Goal: Task Accomplishment & Management: Use online tool/utility

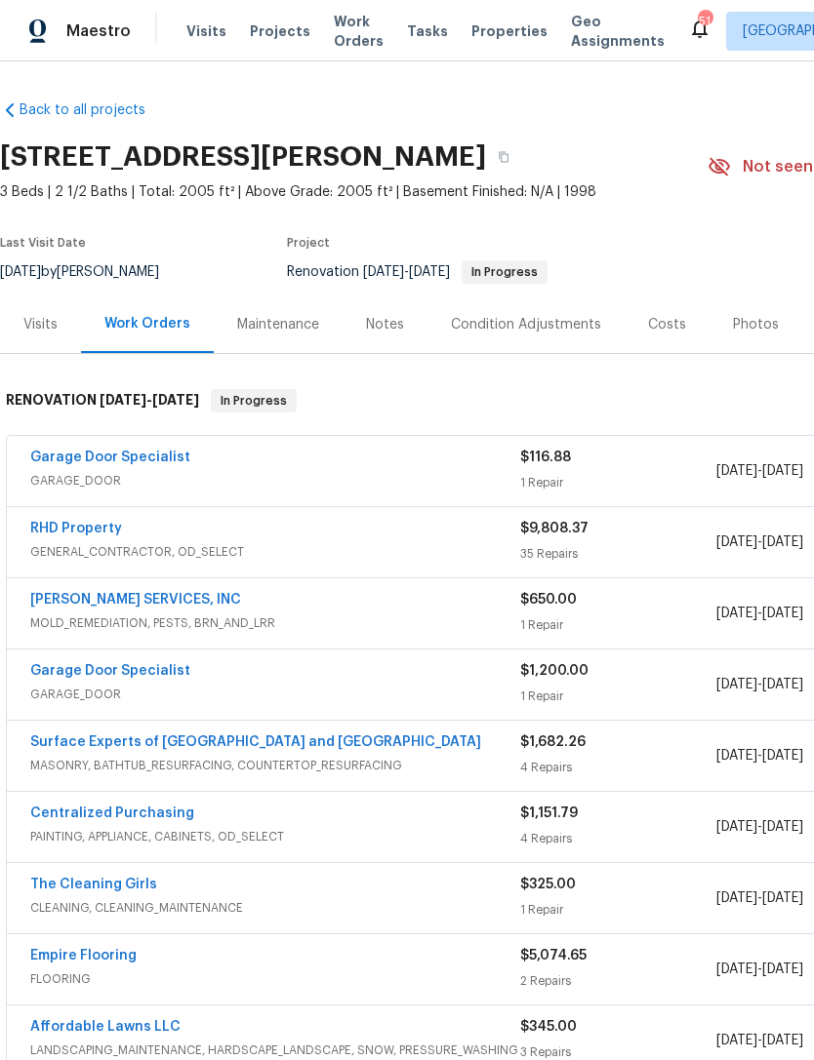
click at [60, 451] on link "Garage Door Specialist" at bounding box center [110, 458] width 160 height 14
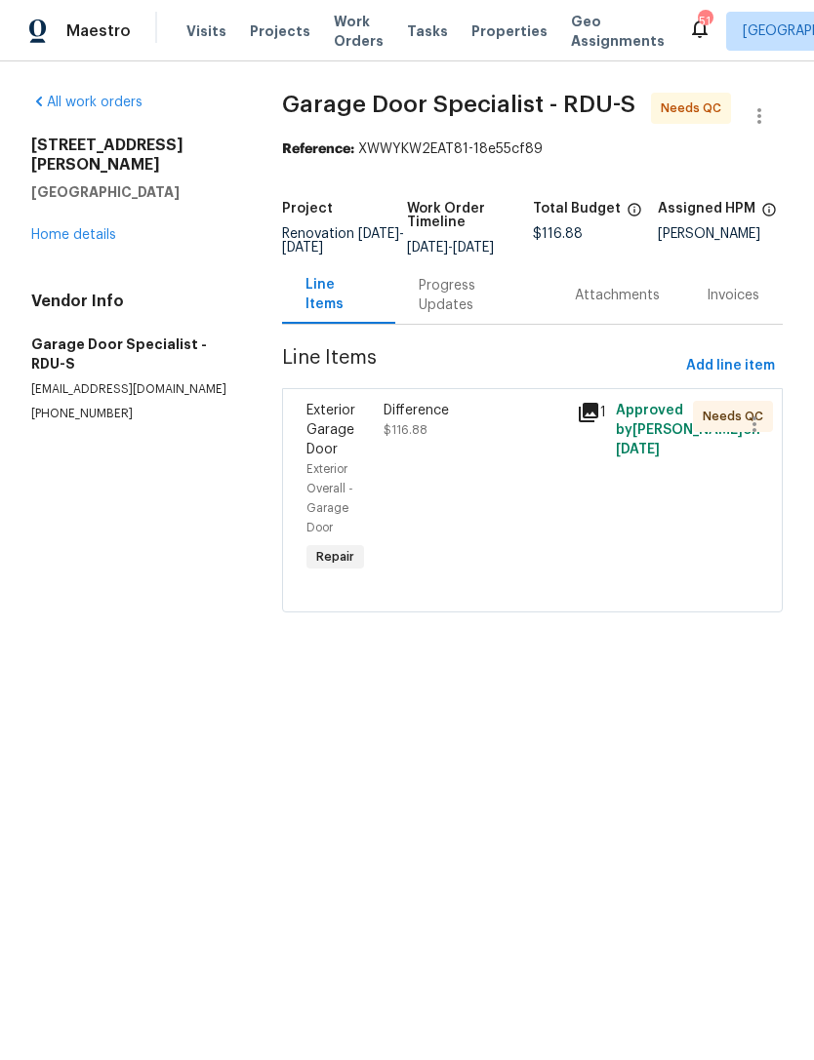
click at [506, 507] on div "Difference $116.88" at bounding box center [474, 488] width 193 height 187
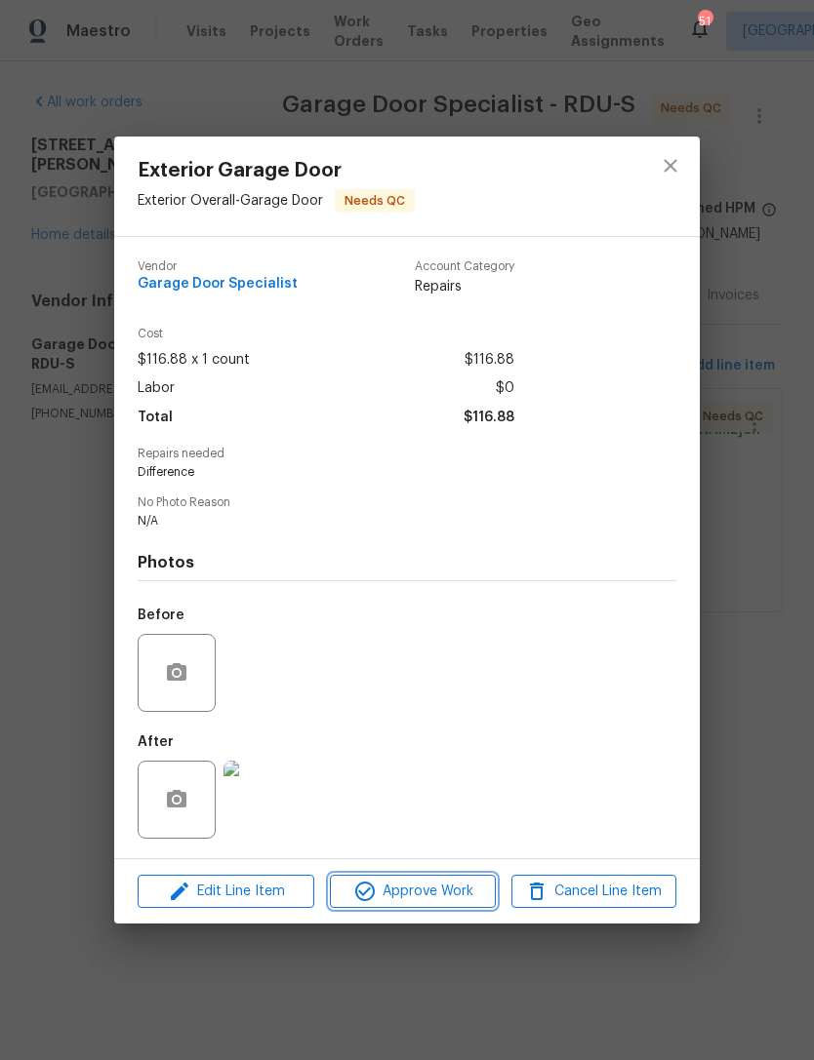
click at [444, 898] on span "Approve Work" at bounding box center [412, 892] width 153 height 24
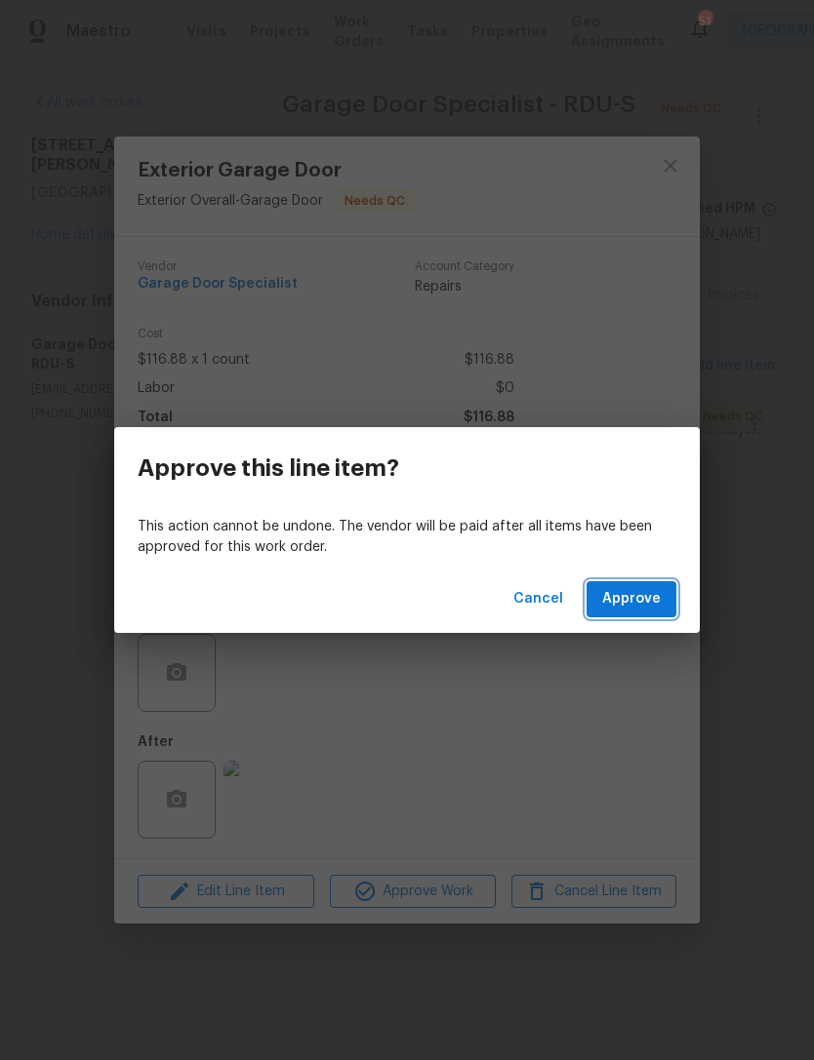
click at [643, 606] on span "Approve" at bounding box center [631, 599] width 59 height 24
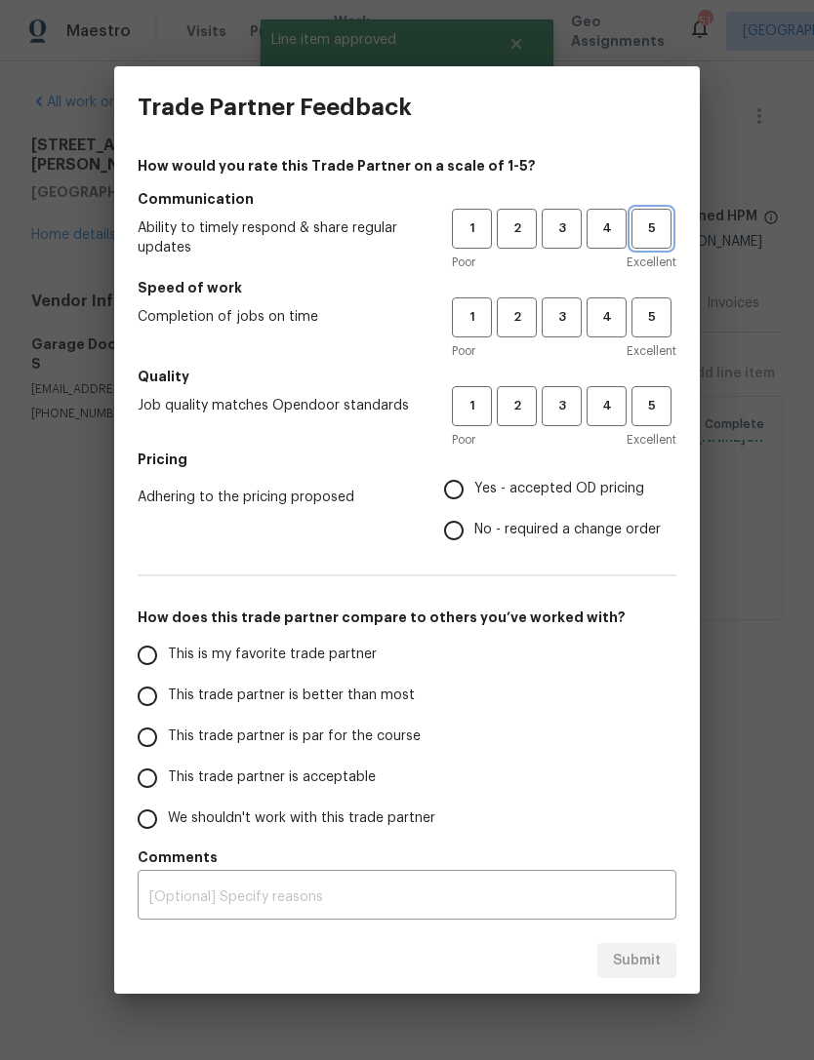
click at [655, 232] on span "5" at bounding box center [651, 229] width 36 height 22
click at [658, 310] on span "5" at bounding box center [651, 317] width 36 height 22
click at [655, 413] on span "5" at bounding box center [651, 406] width 36 height 22
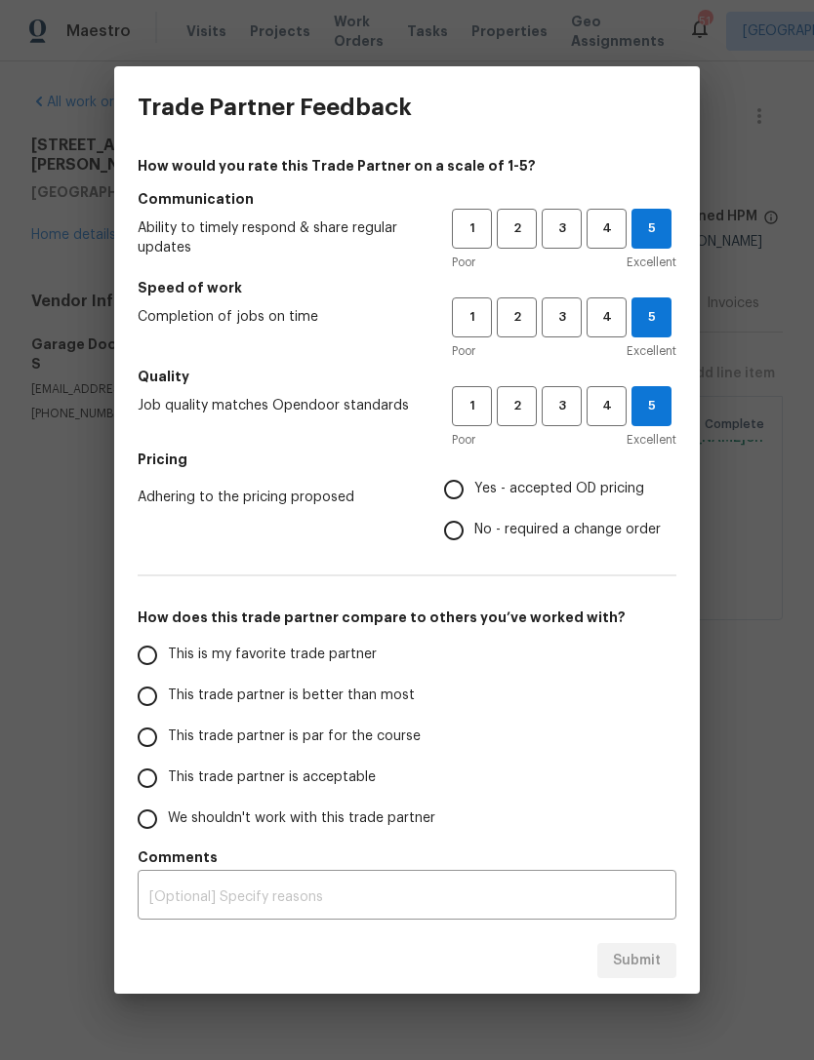
click at [591, 526] on span "No - required a change order" at bounding box center [567, 530] width 186 height 20
click at [474, 526] on input "No - required a change order" at bounding box center [453, 530] width 41 height 41
radio input "true"
click at [356, 696] on span "This trade partner is better than most" at bounding box center [291, 696] width 247 height 20
click at [168, 696] on input "This trade partner is better than most" at bounding box center [147, 696] width 41 height 41
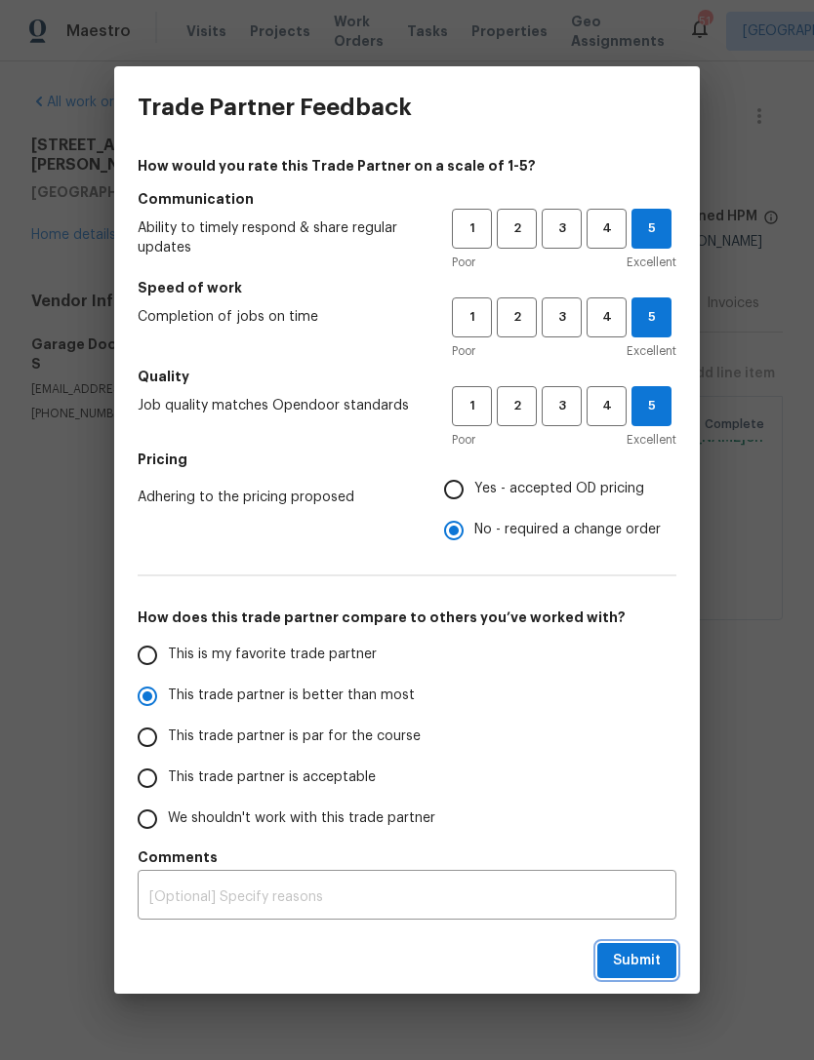
click at [640, 958] on span "Submit" at bounding box center [637, 961] width 48 height 24
radio input "true"
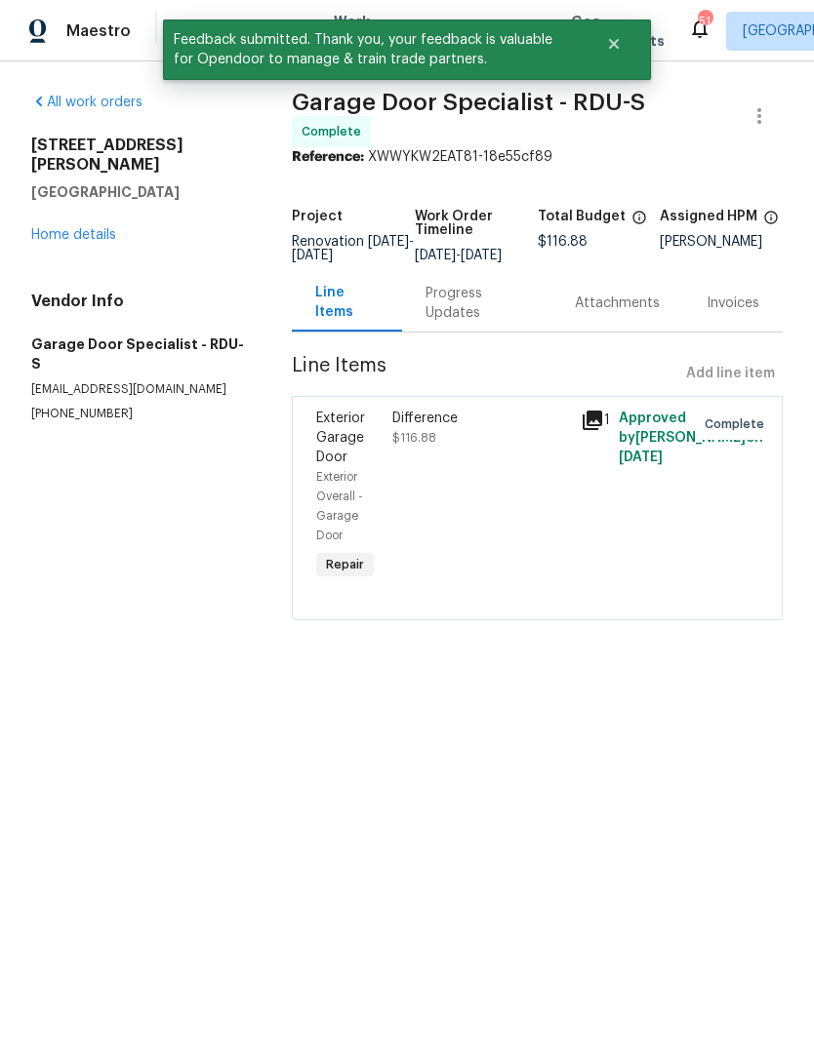
click at [44, 228] on link "Home details" at bounding box center [73, 235] width 85 height 14
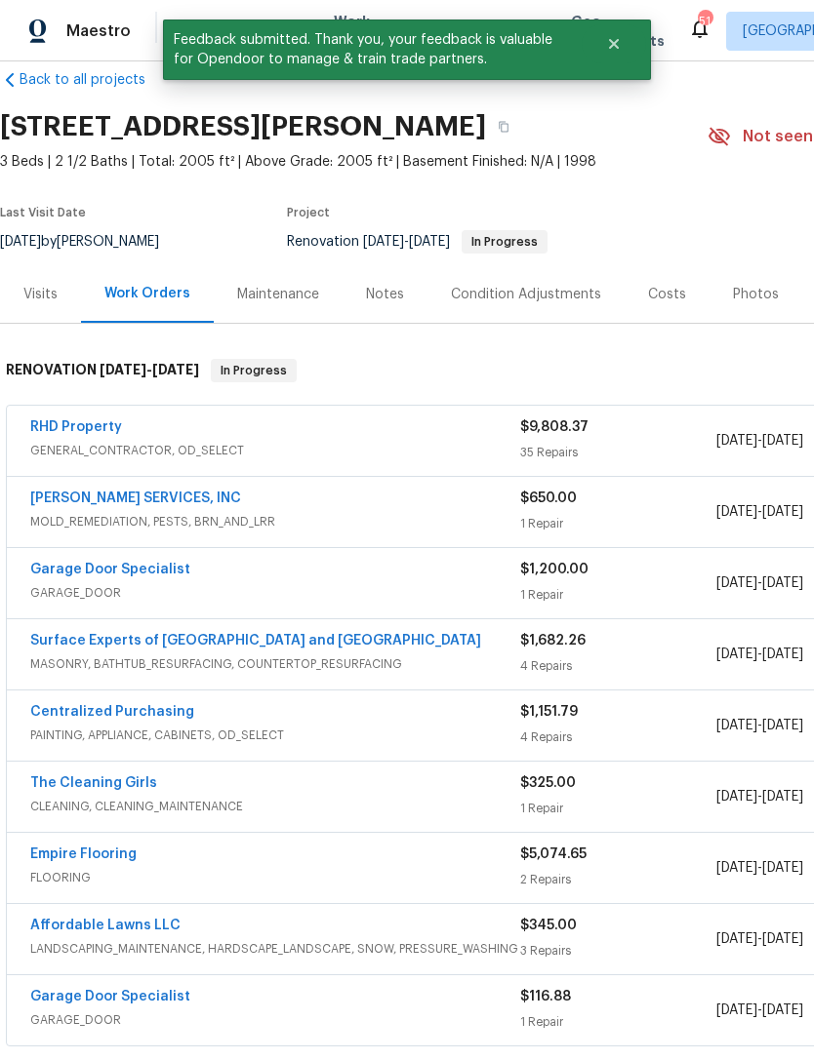
scroll to position [30, 0]
click at [71, 425] on link "RHD Property" at bounding box center [76, 427] width 92 height 14
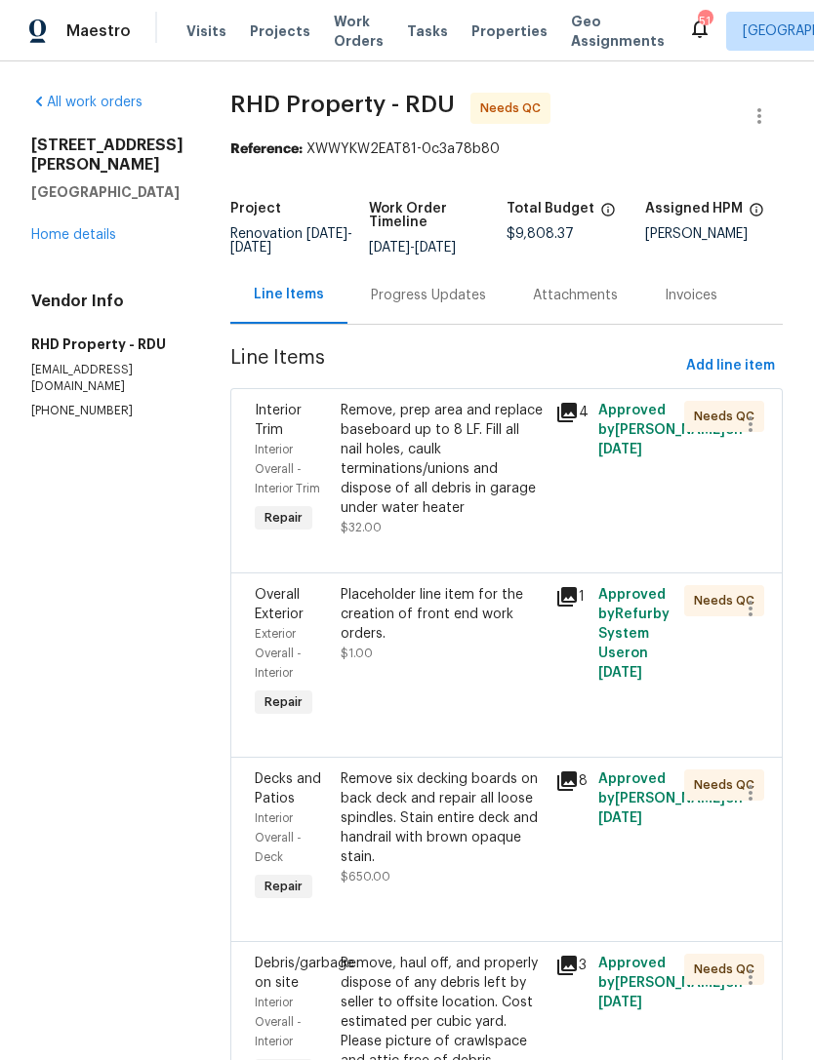
click at [536, 518] on div "Remove, prep area and replace baseboard up to 8 LF. Fill all nail holes, caulk …" at bounding box center [441, 459] width 203 height 117
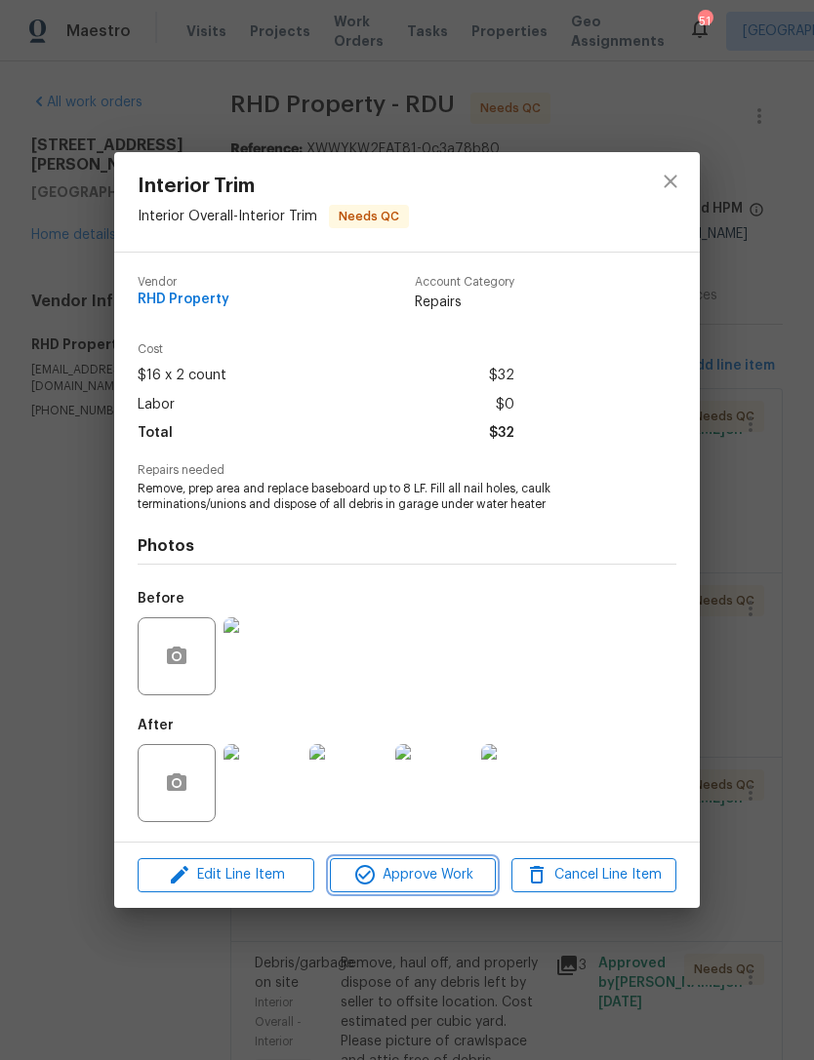
click at [452, 870] on span "Approve Work" at bounding box center [412, 875] width 153 height 24
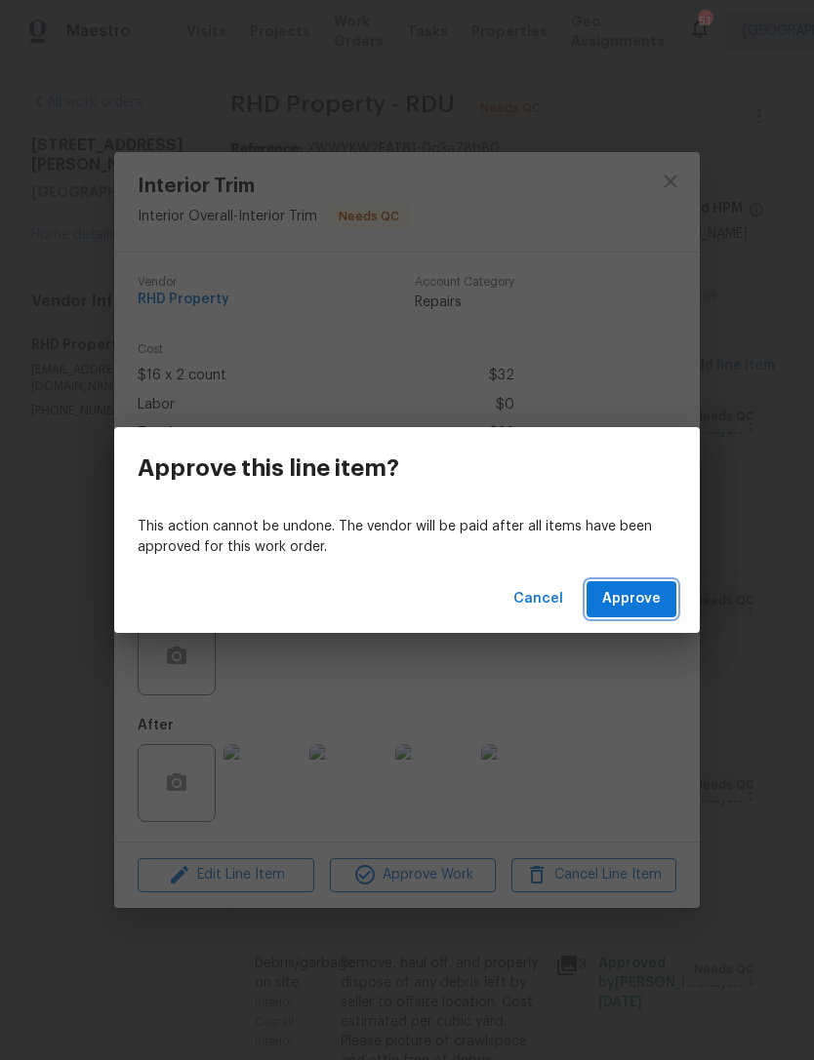
click at [643, 611] on span "Approve" at bounding box center [631, 599] width 59 height 24
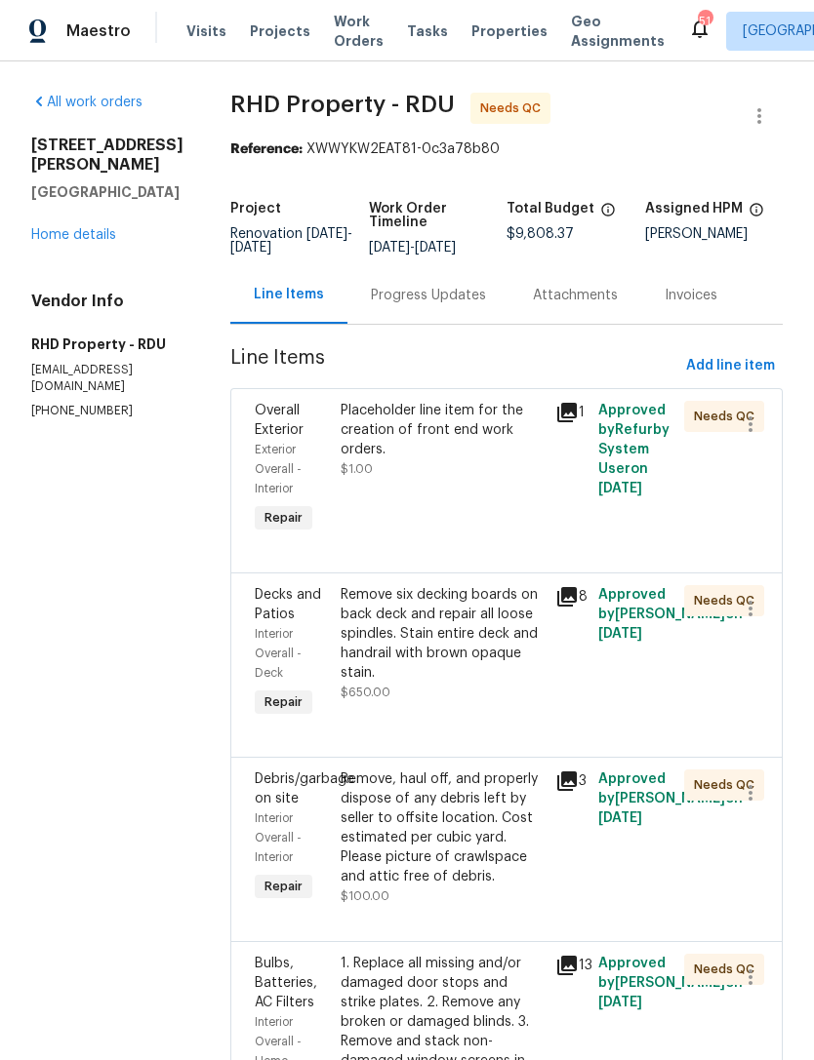
scroll to position [26, 0]
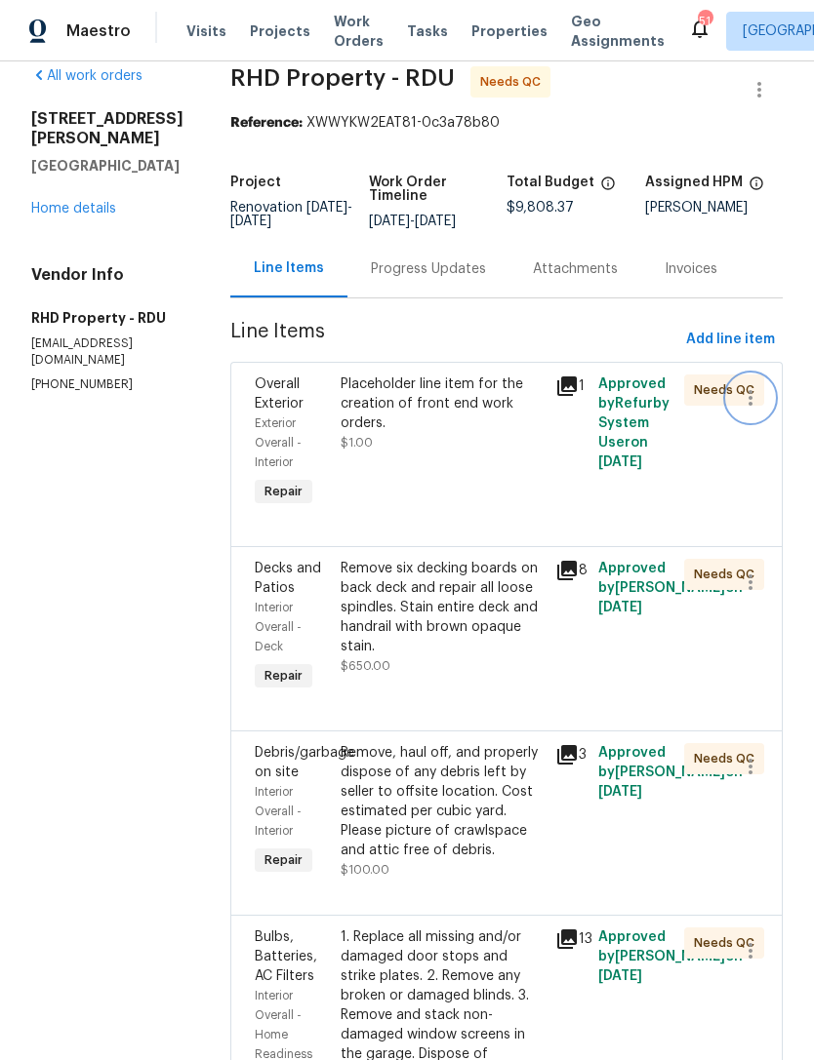
click at [755, 400] on icon "button" at bounding box center [749, 397] width 23 height 23
click at [764, 409] on li "Cancel" at bounding box center [759, 412] width 75 height 32
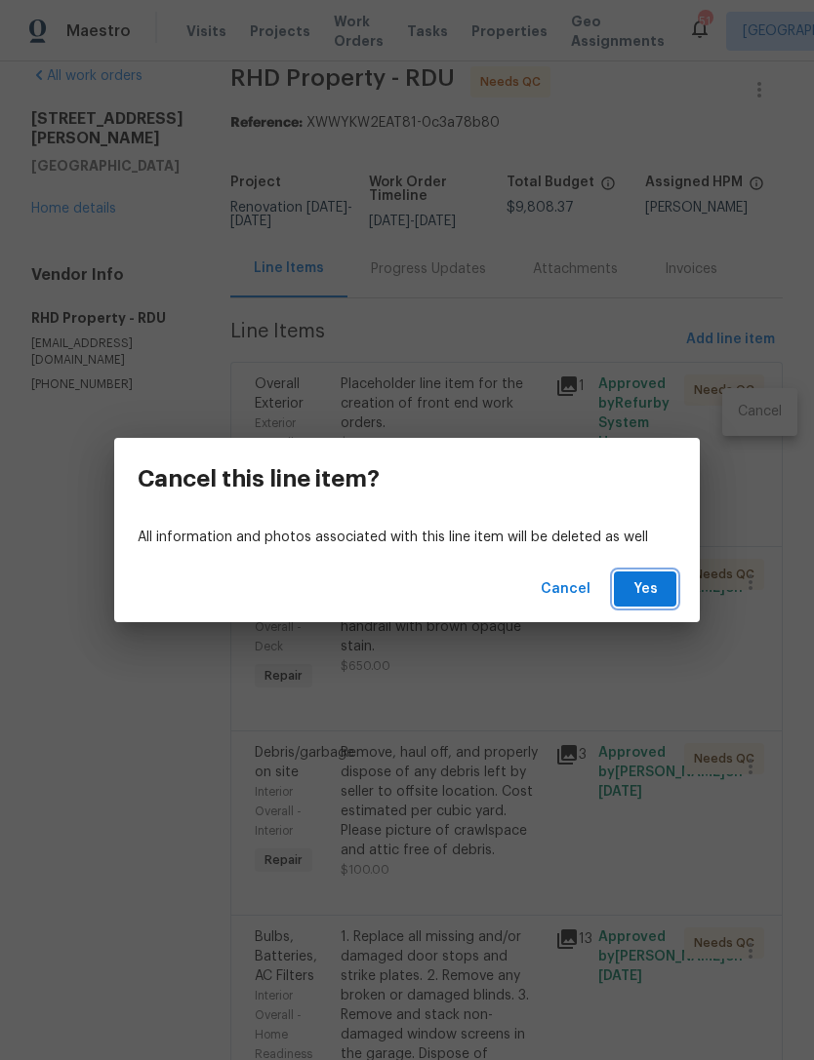
click at [656, 583] on span "Yes" at bounding box center [644, 589] width 31 height 24
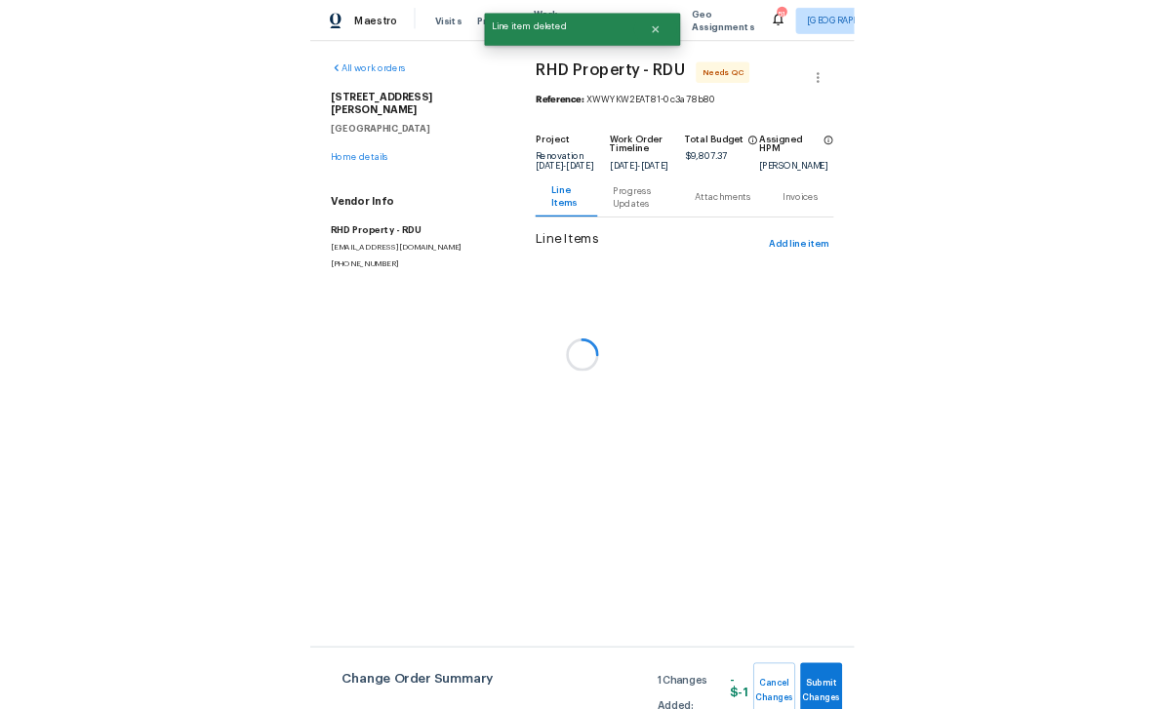
scroll to position [0, 0]
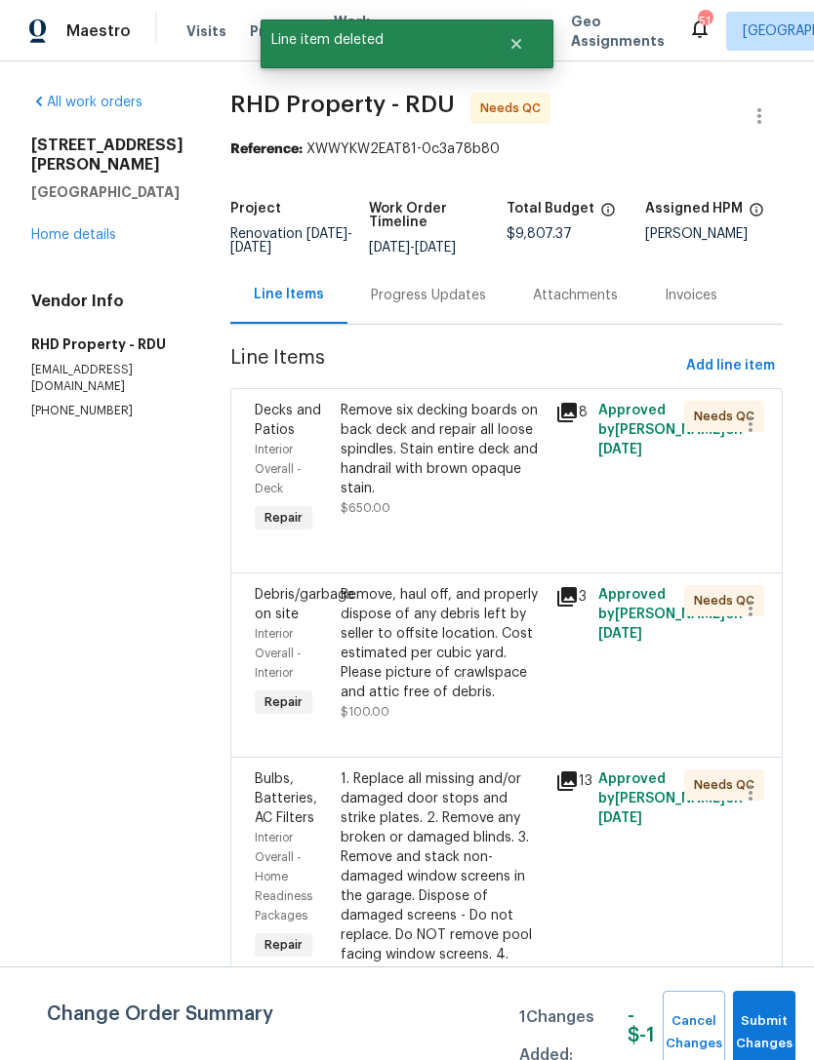
click at [773, 1022] on span "Submit Changes" at bounding box center [763, 1033] width 43 height 45
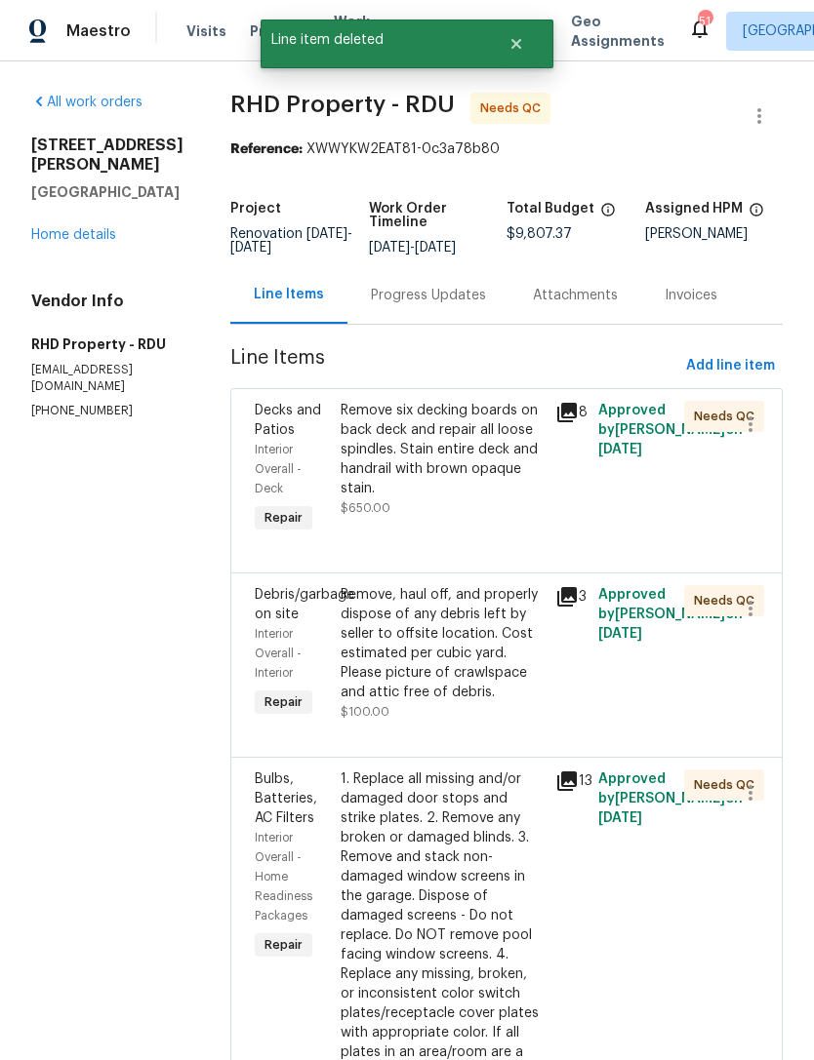
click at [492, 702] on div "Remove, haul off, and properly dispose of any debris left by seller to offsite …" at bounding box center [441, 643] width 203 height 117
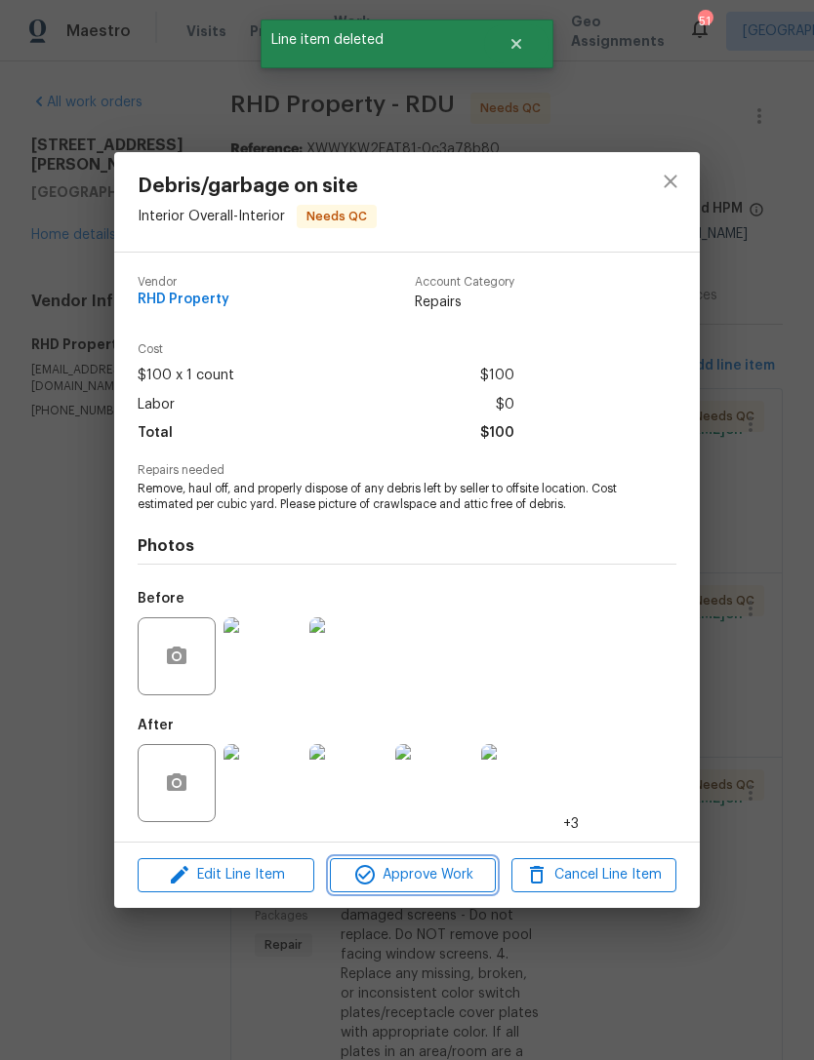
click at [466, 886] on span "Approve Work" at bounding box center [412, 875] width 153 height 24
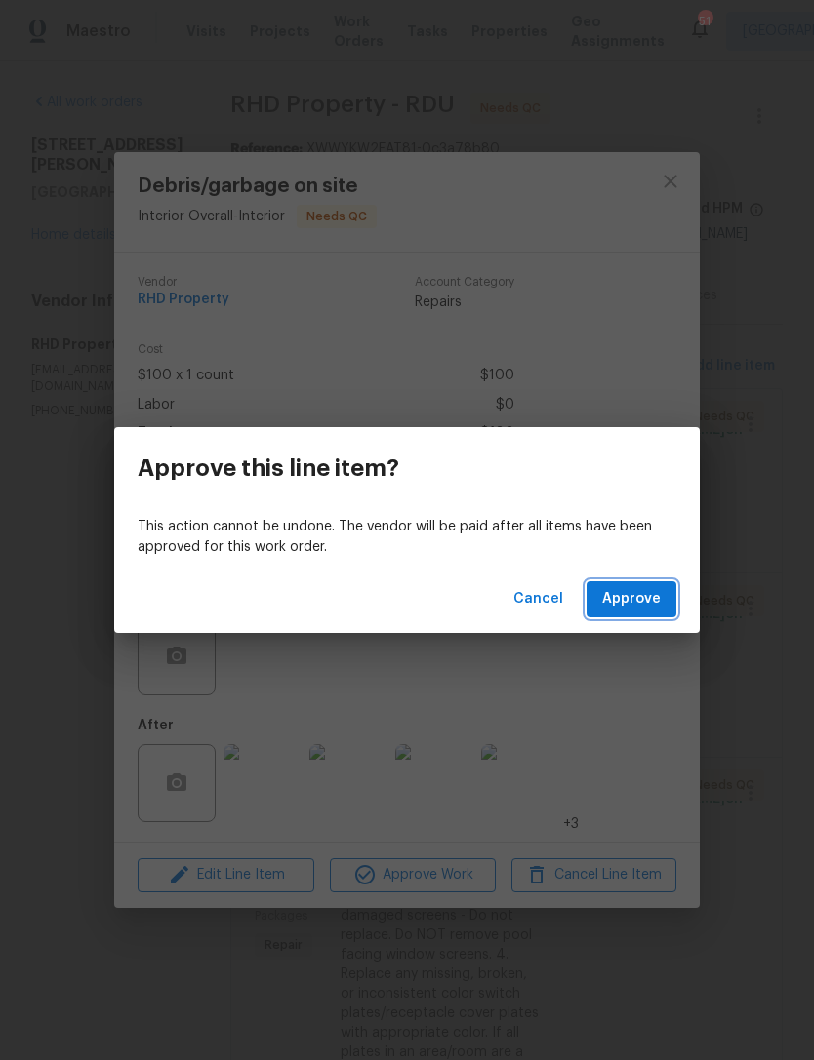
click at [634, 587] on span "Approve" at bounding box center [631, 599] width 59 height 24
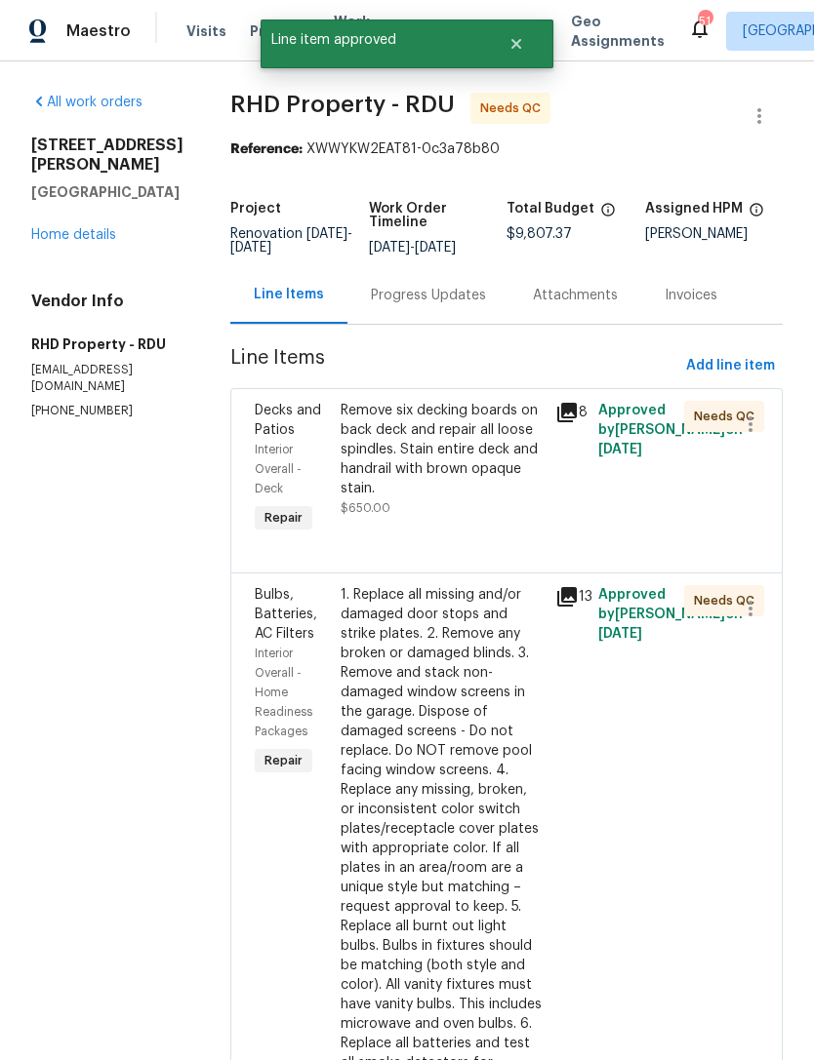
click at [499, 543] on div "Remove six decking boards on back deck and repair all loose spindles. Stain ent…" at bounding box center [442, 469] width 215 height 148
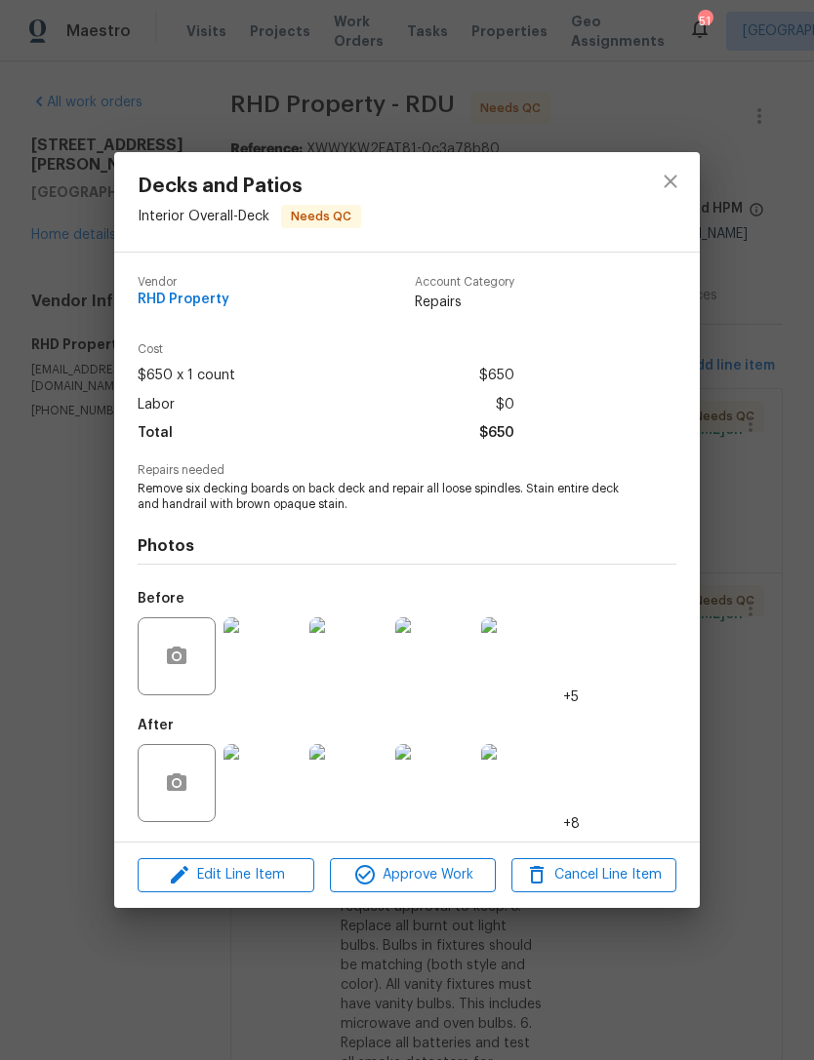
click at [279, 785] on img at bounding box center [262, 783] width 78 height 78
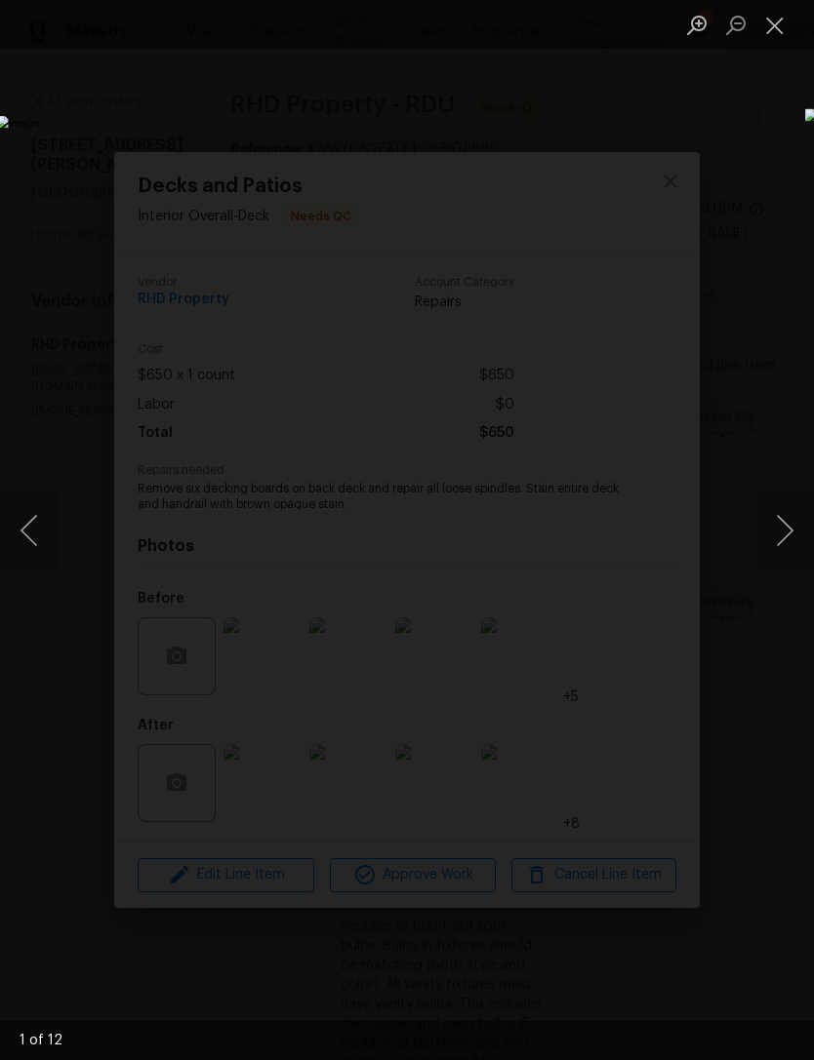
click at [785, 544] on button "Next image" at bounding box center [784, 531] width 59 height 78
click at [780, 540] on button "Next image" at bounding box center [784, 531] width 59 height 78
click at [777, 538] on button "Next image" at bounding box center [784, 531] width 59 height 78
click at [779, 534] on button "Next image" at bounding box center [784, 531] width 59 height 78
click at [780, 538] on button "Next image" at bounding box center [784, 531] width 59 height 78
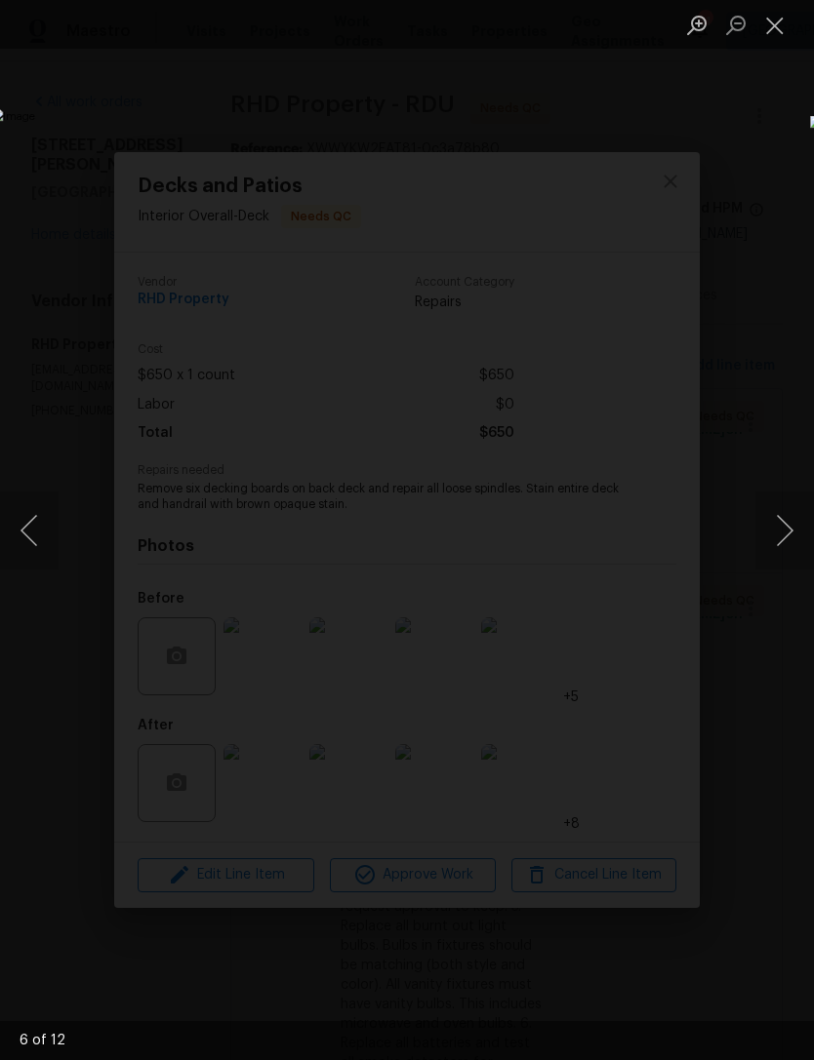
click at [780, 532] on button "Next image" at bounding box center [784, 531] width 59 height 78
click at [781, 533] on button "Next image" at bounding box center [784, 531] width 59 height 78
click at [775, 531] on button "Next image" at bounding box center [784, 531] width 59 height 78
click at [778, 529] on button "Next image" at bounding box center [784, 531] width 59 height 78
click at [781, 529] on button "Next image" at bounding box center [784, 531] width 59 height 78
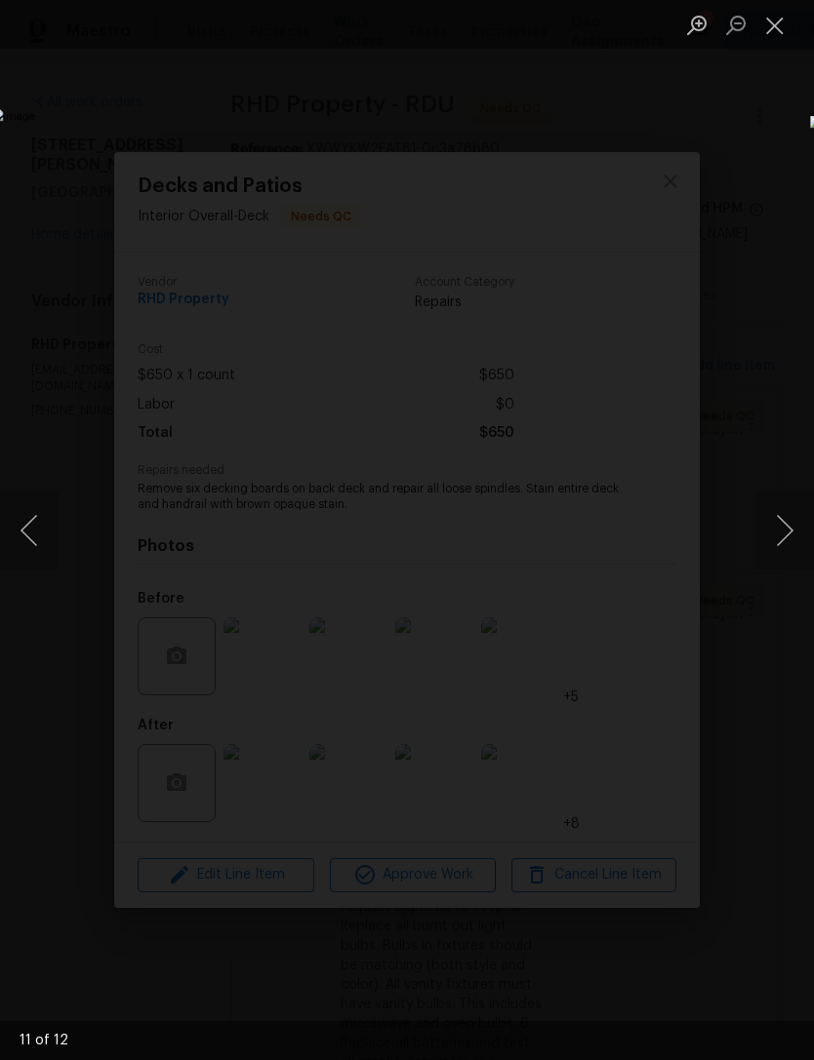
click at [777, 530] on button "Next image" at bounding box center [784, 531] width 59 height 78
click at [776, 529] on button "Next image" at bounding box center [784, 531] width 59 height 78
click at [763, 29] on button "Close lightbox" at bounding box center [774, 25] width 39 height 34
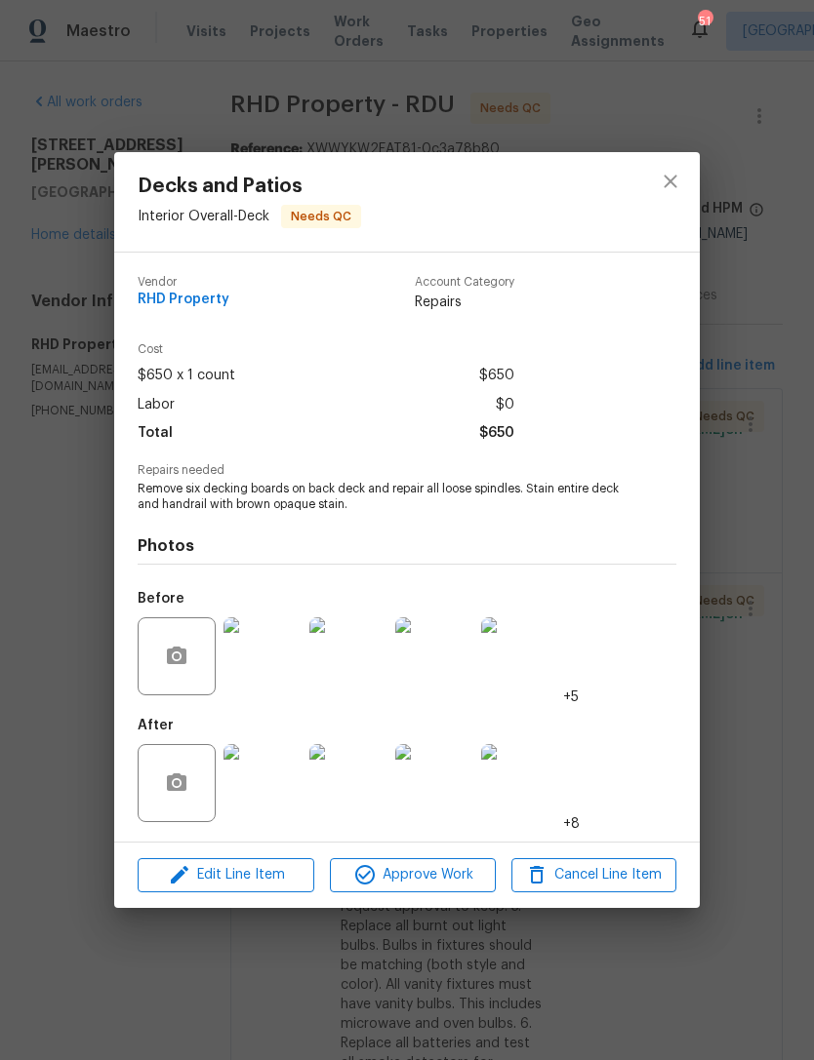
click at [428, 694] on img at bounding box center [434, 656] width 78 height 78
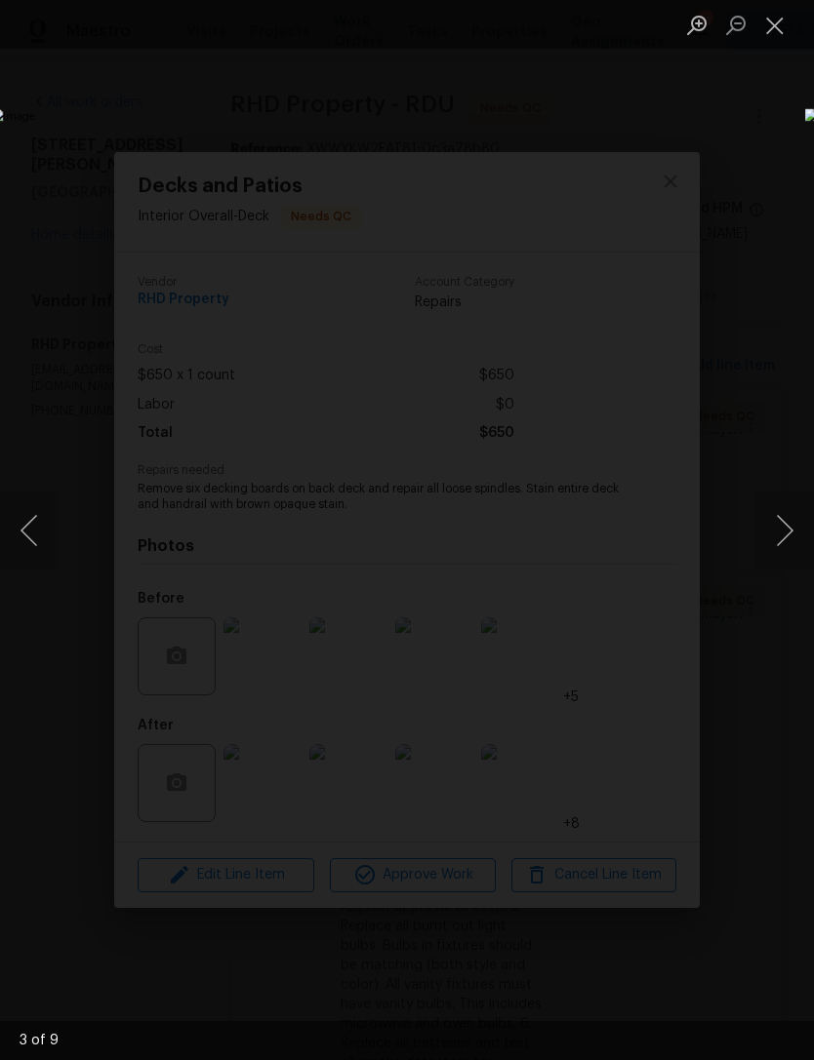
click at [790, 533] on button "Next image" at bounding box center [784, 531] width 59 height 78
click at [790, 528] on button "Next image" at bounding box center [784, 531] width 59 height 78
click at [789, 528] on button "Next image" at bounding box center [784, 531] width 59 height 78
click at [787, 524] on button "Next image" at bounding box center [784, 531] width 59 height 78
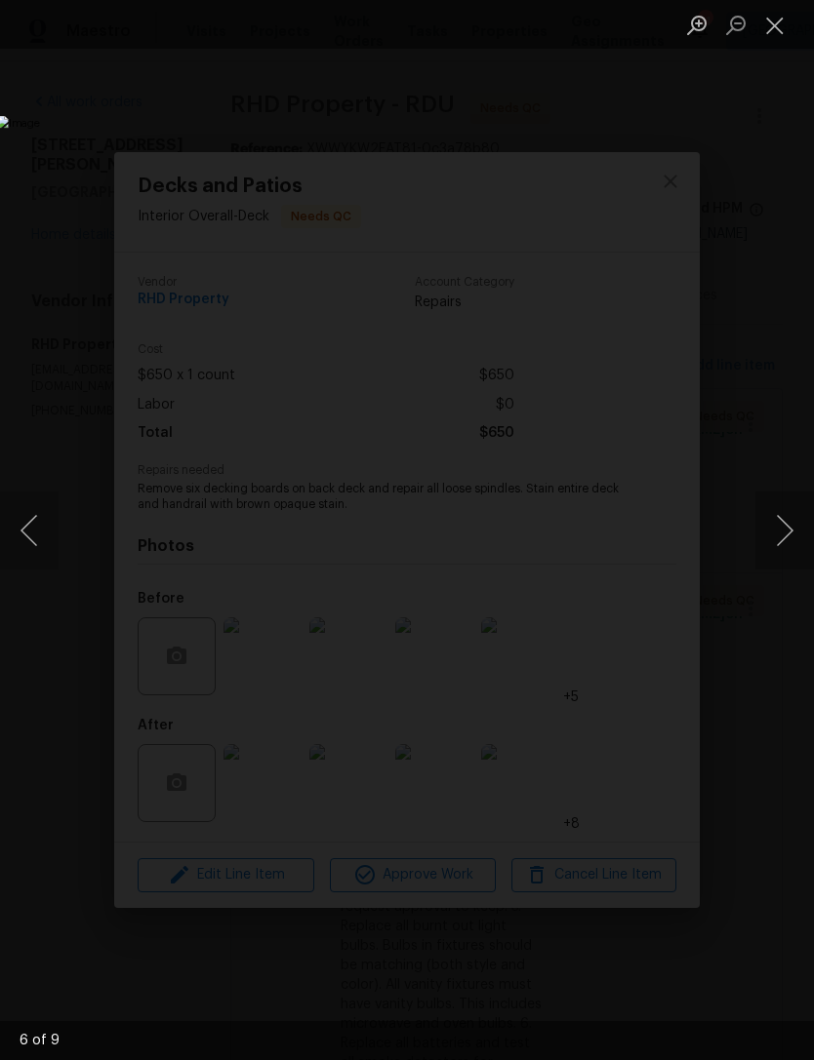
click at [782, 522] on button "Next image" at bounding box center [784, 531] width 59 height 78
click at [782, 523] on button "Next image" at bounding box center [784, 531] width 59 height 78
click at [782, 525] on button "Next image" at bounding box center [784, 531] width 59 height 78
click at [769, 15] on button "Close lightbox" at bounding box center [774, 25] width 39 height 34
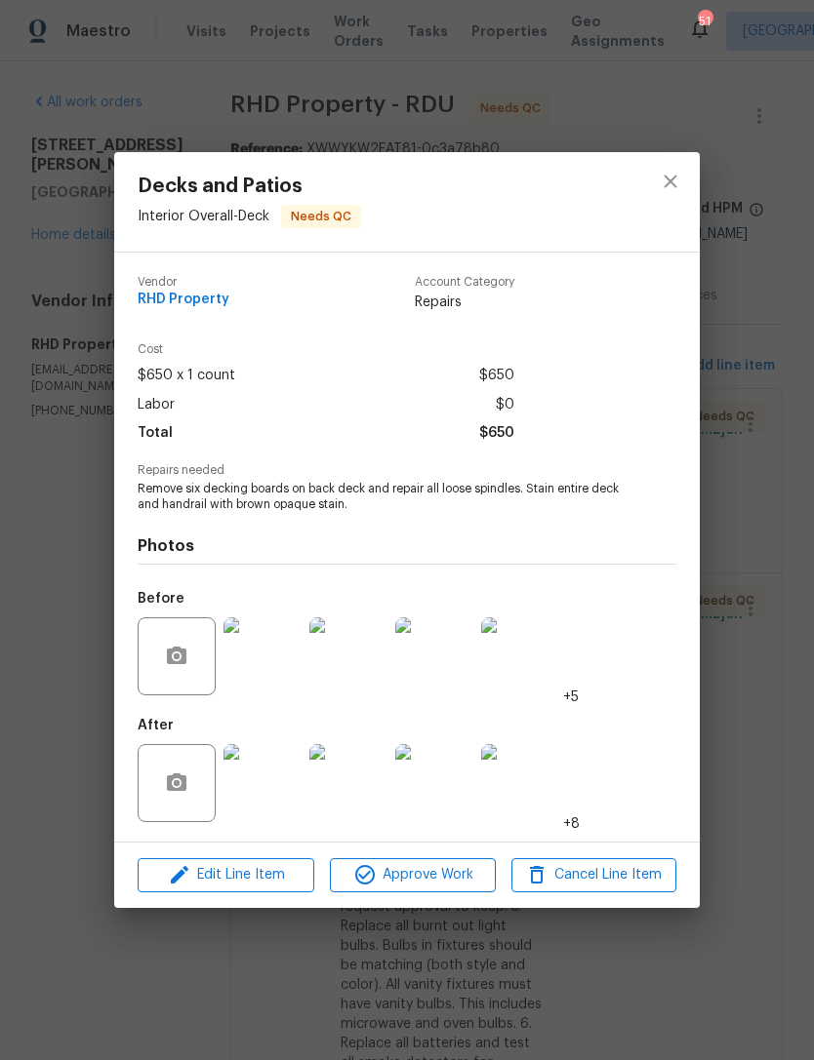
click at [675, 186] on icon "close" at bounding box center [669, 181] width 23 height 23
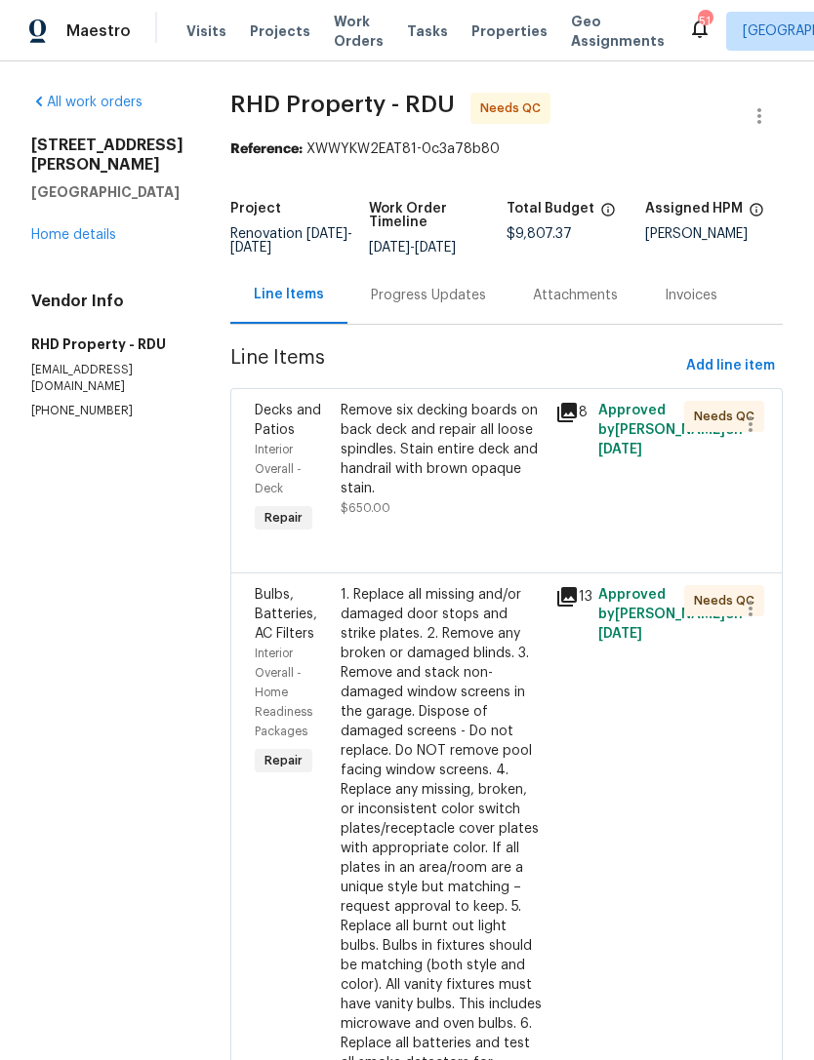
click at [448, 832] on div "1. Replace all missing and/or damaged door stops and strike plates. 2. Remove a…" at bounding box center [441, 907] width 203 height 644
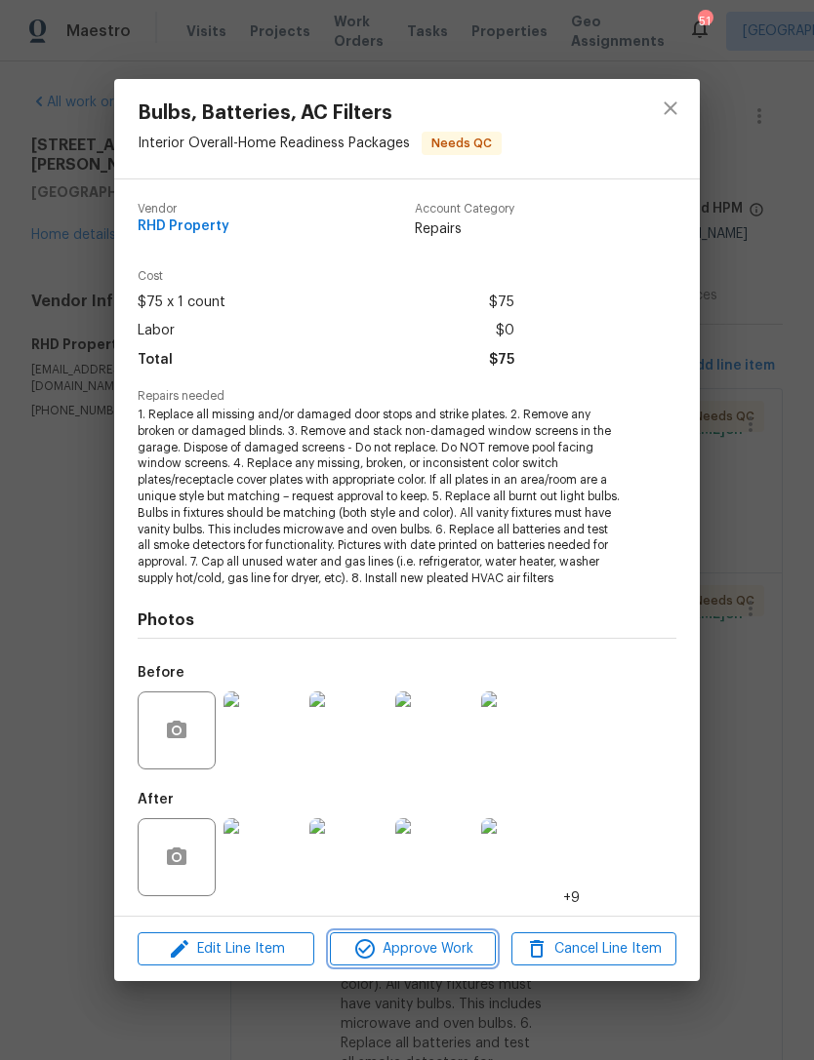
click at [393, 950] on span "Approve Work" at bounding box center [412, 949] width 153 height 24
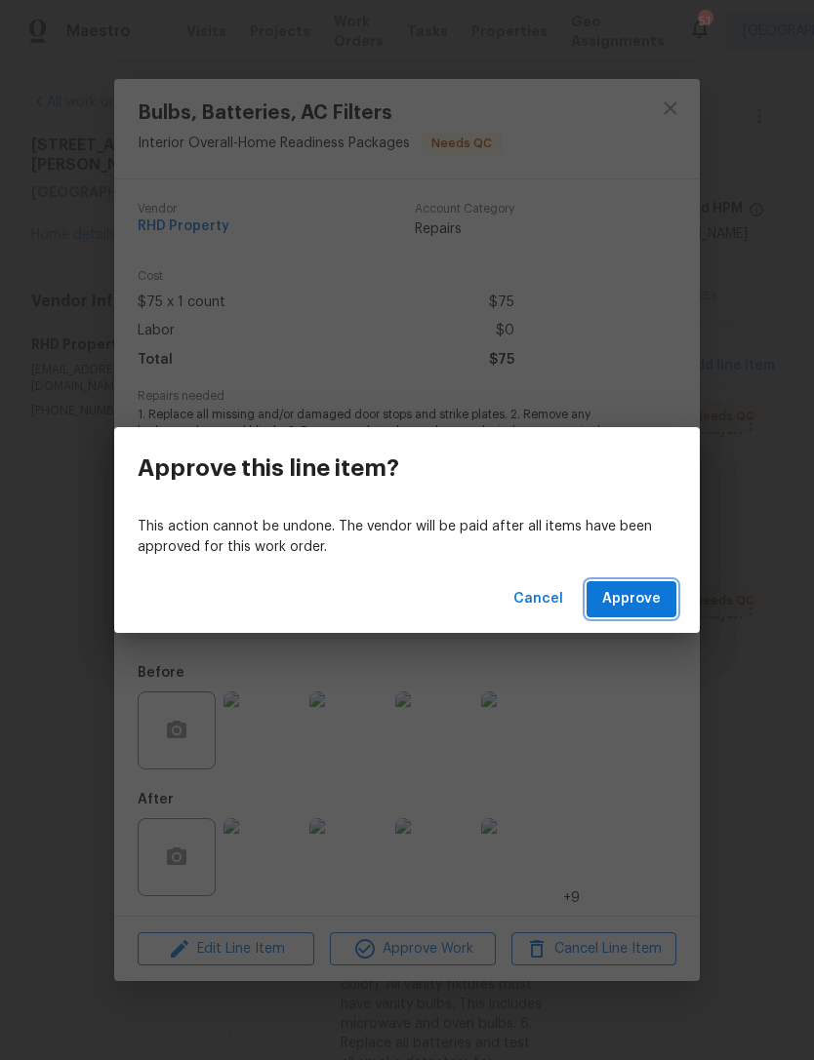
click at [644, 592] on span "Approve" at bounding box center [631, 599] width 59 height 24
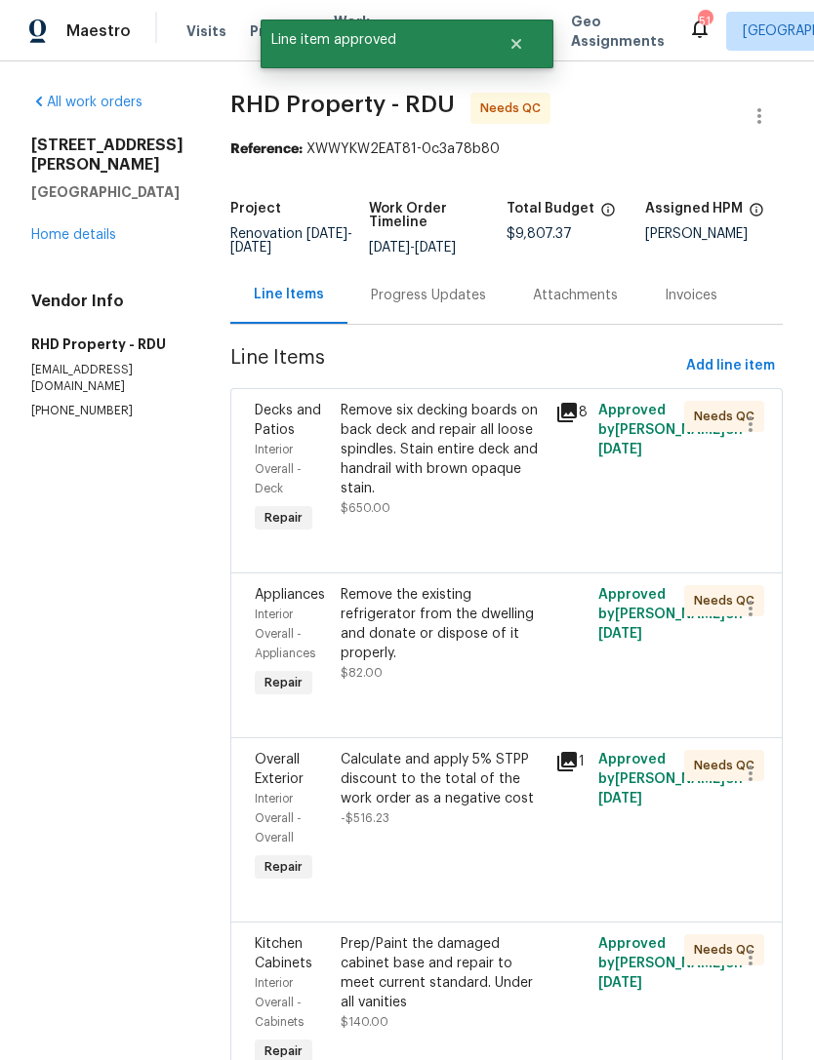
click at [467, 708] on div "Remove the existing refrigerator from the dwelling and donate or dispose of it …" at bounding box center [442, 643] width 215 height 129
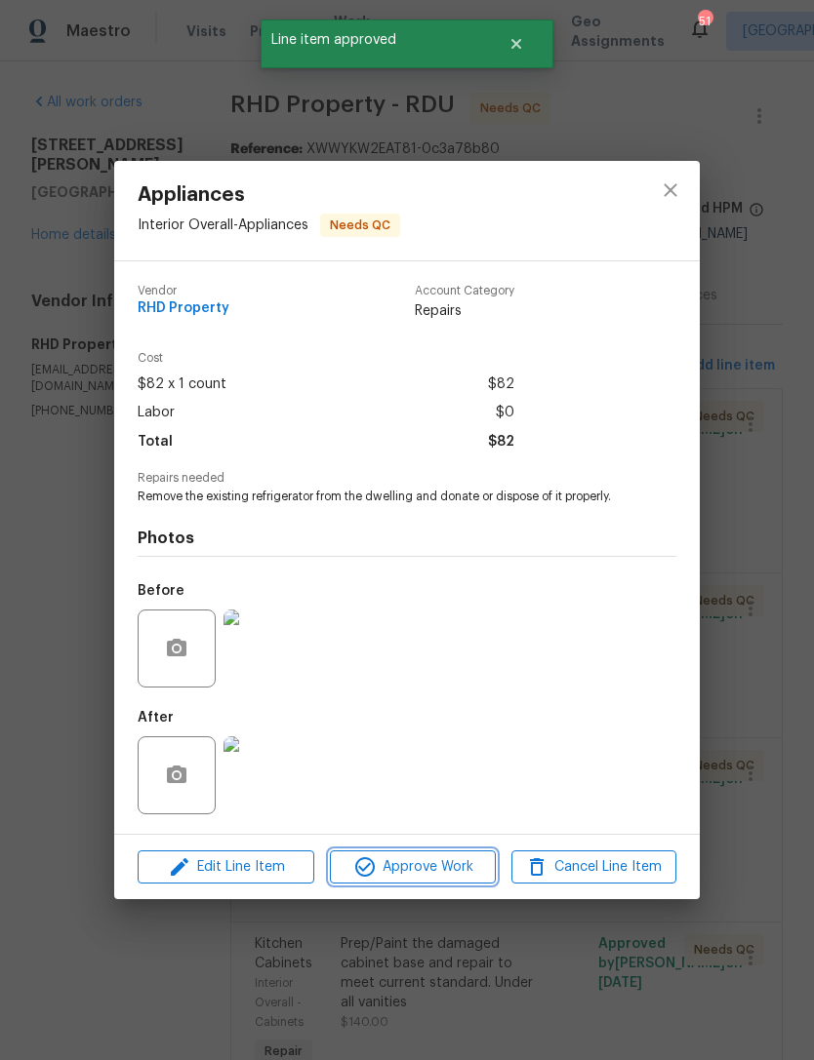
click at [431, 865] on span "Approve Work" at bounding box center [412, 867] width 153 height 24
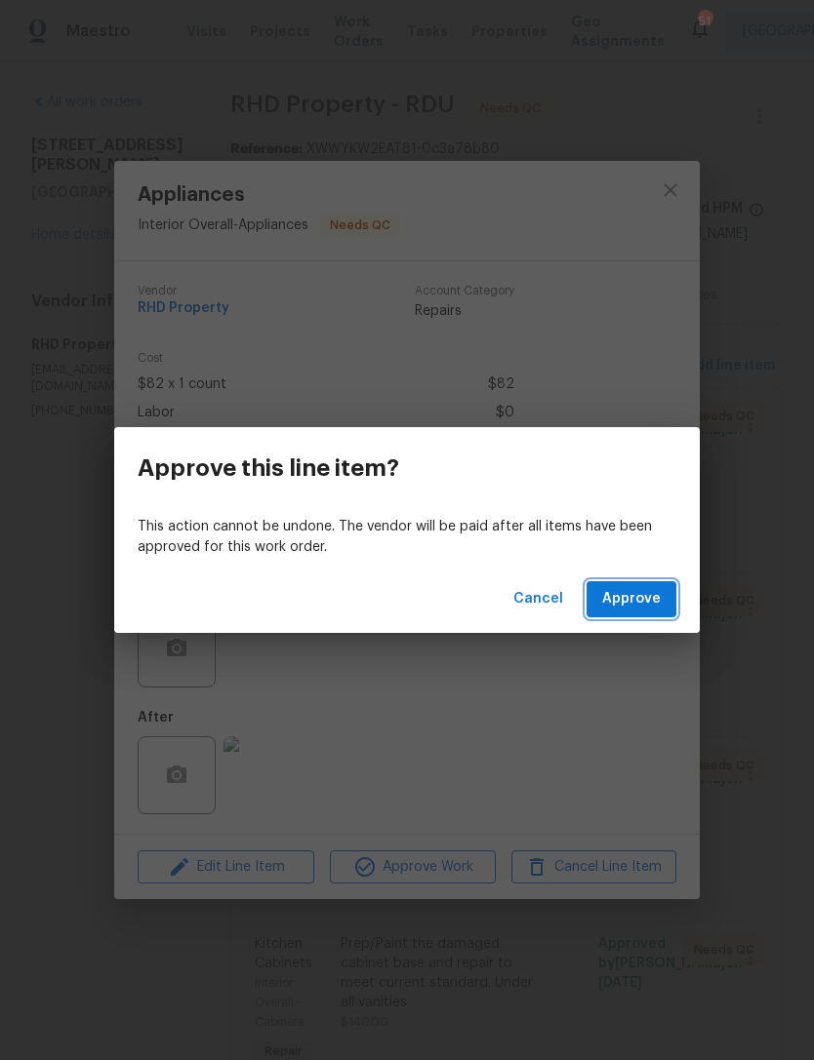
click at [637, 601] on span "Approve" at bounding box center [631, 599] width 59 height 24
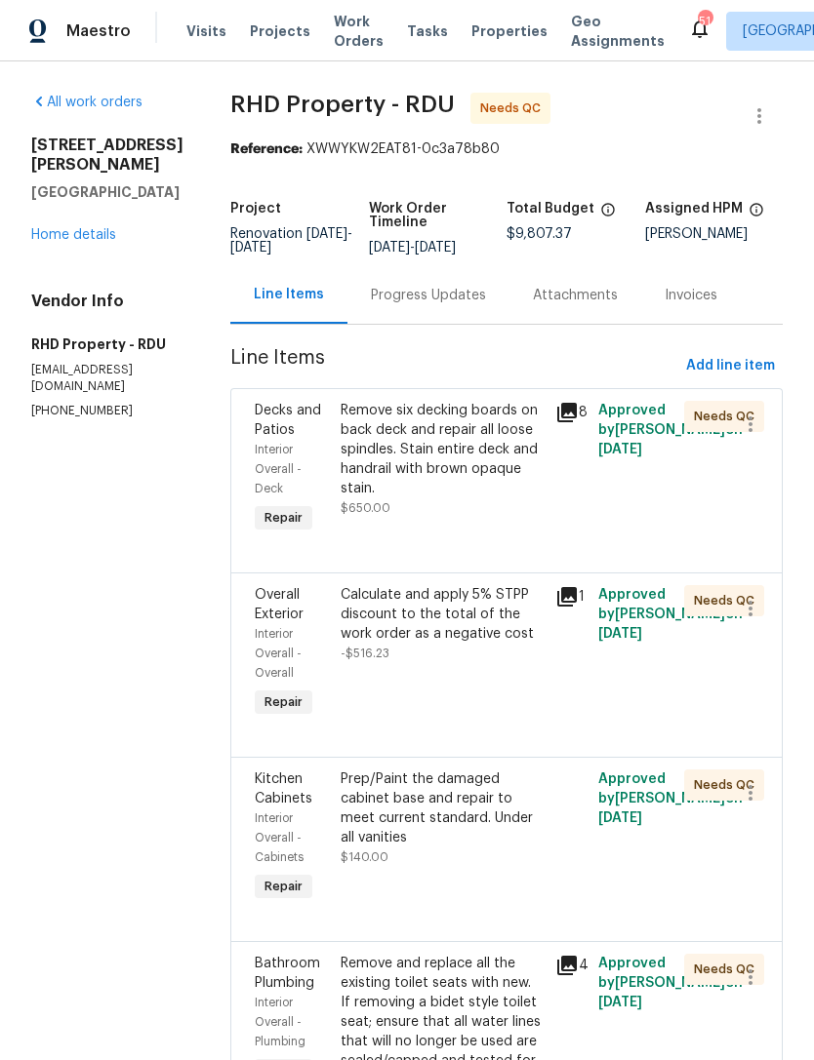
click at [514, 728] on div "Calculate and apply 5% STPP discount to the total of the work order as a negati…" at bounding box center [442, 653] width 215 height 148
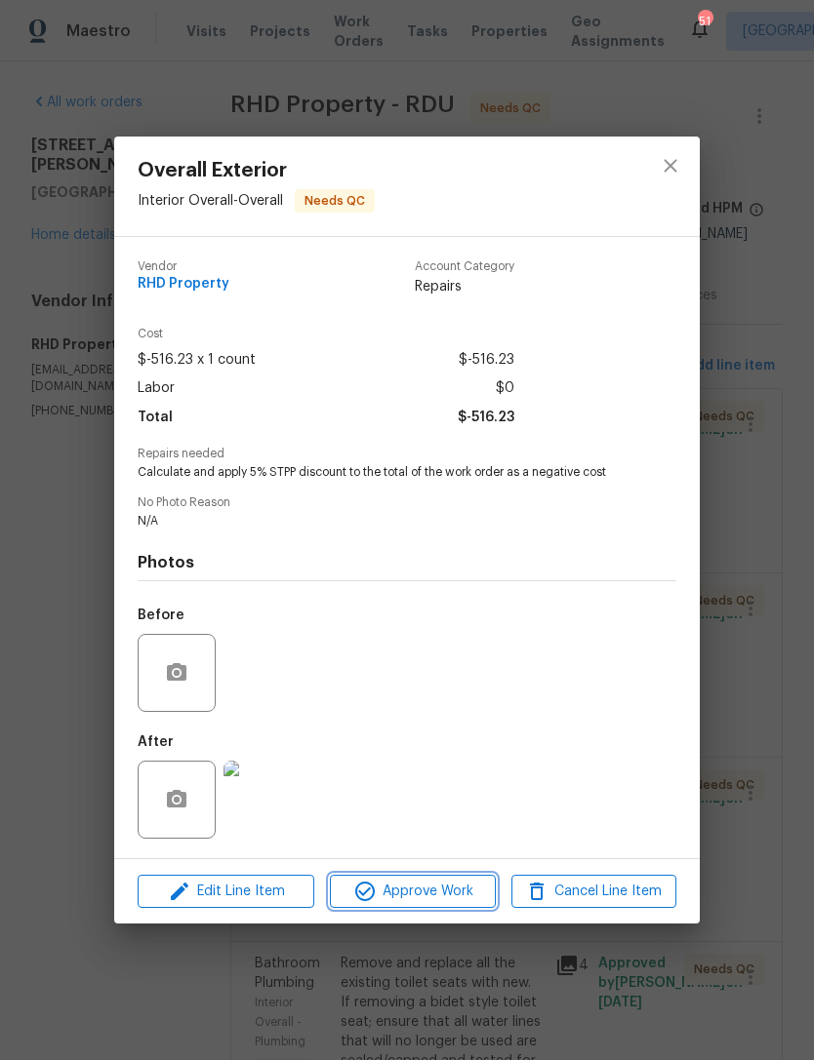
click at [467, 896] on span "Approve Work" at bounding box center [412, 892] width 153 height 24
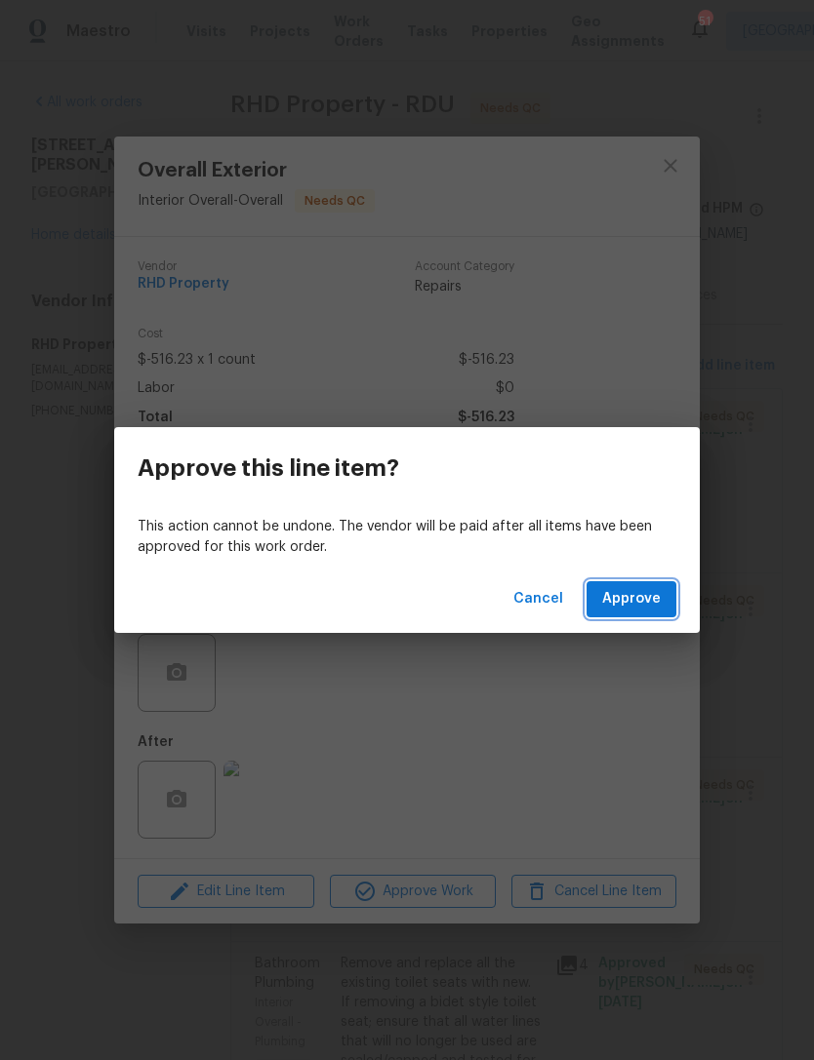
click at [640, 606] on span "Approve" at bounding box center [631, 599] width 59 height 24
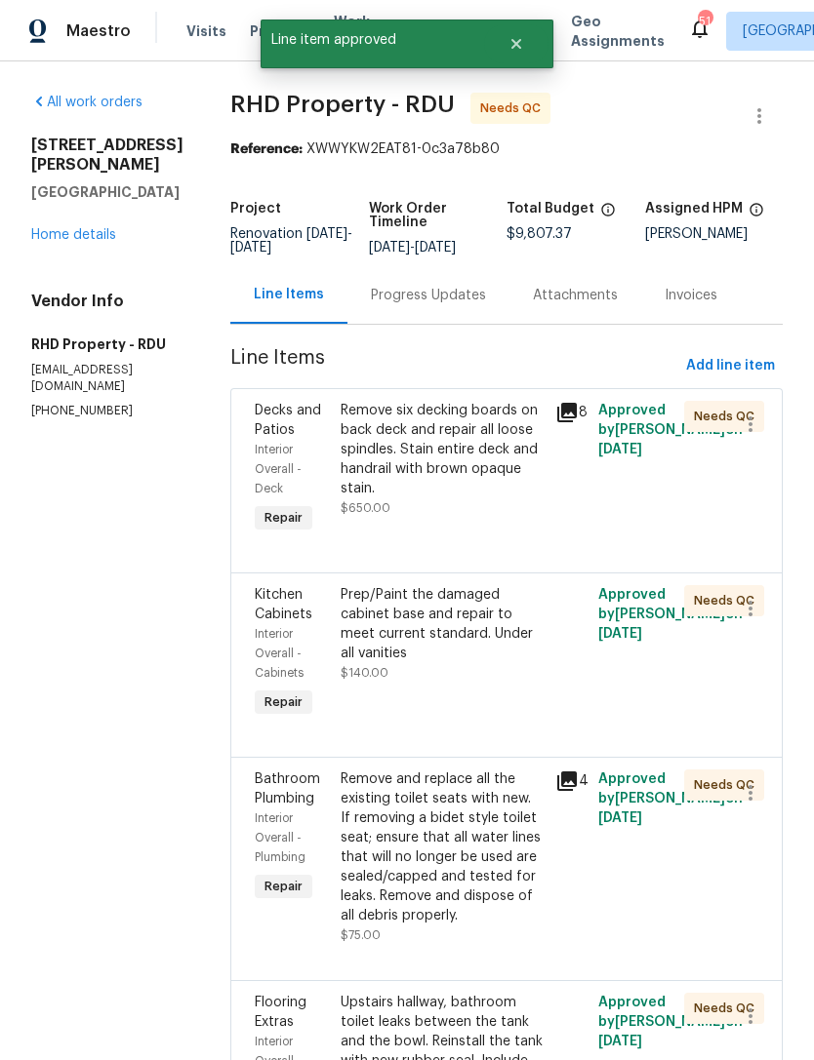
click at [537, 714] on div "Prep/Paint the damaged cabinet base and repair to meet current standard. Under …" at bounding box center [442, 653] width 215 height 148
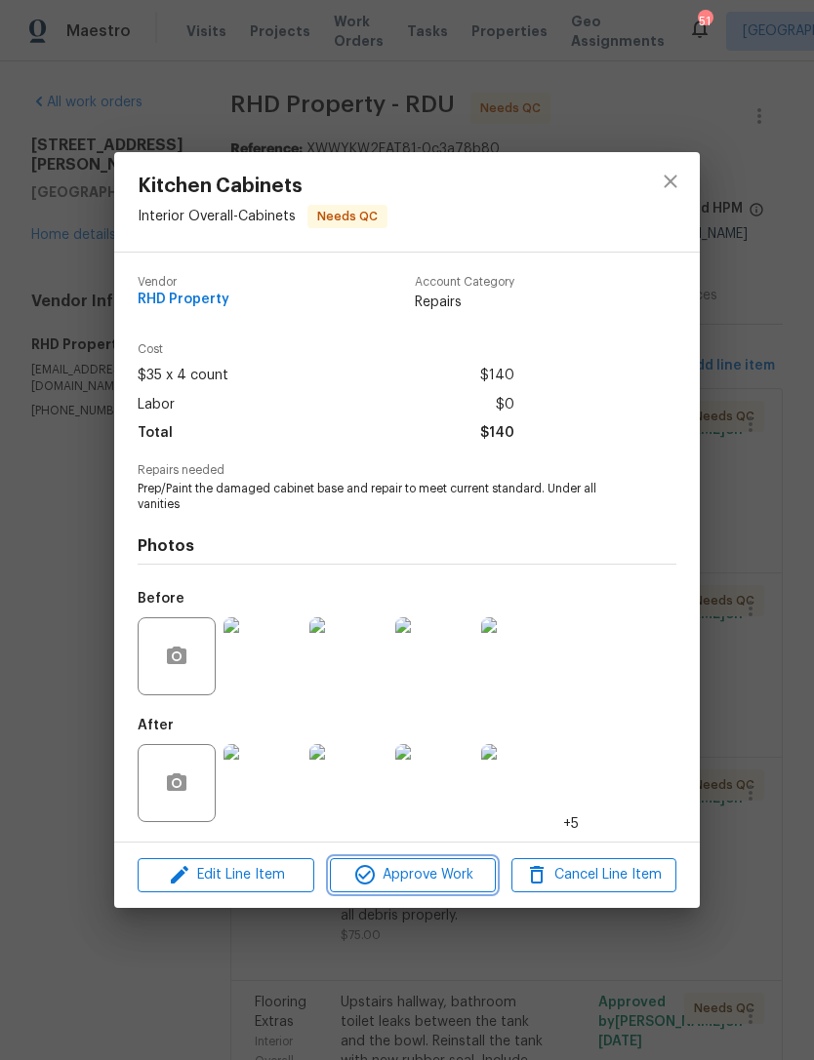
click at [417, 860] on button "Approve Work" at bounding box center [412, 875] width 165 height 34
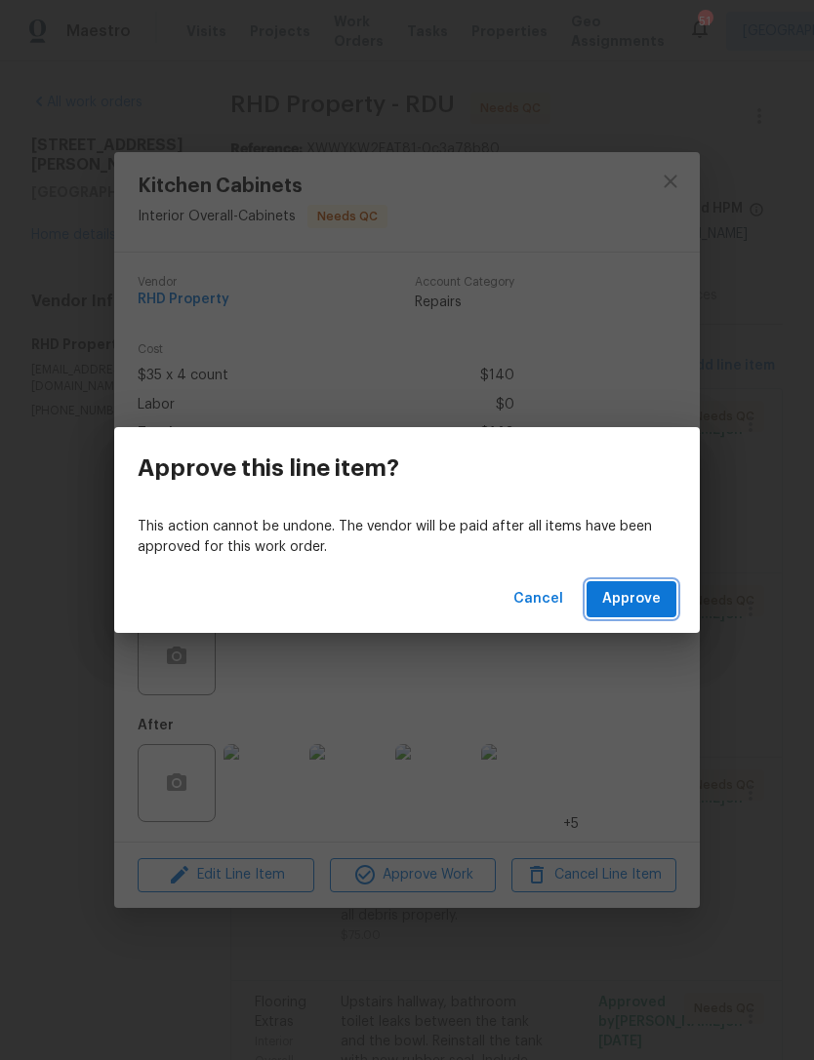
click at [640, 615] on button "Approve" at bounding box center [631, 599] width 90 height 36
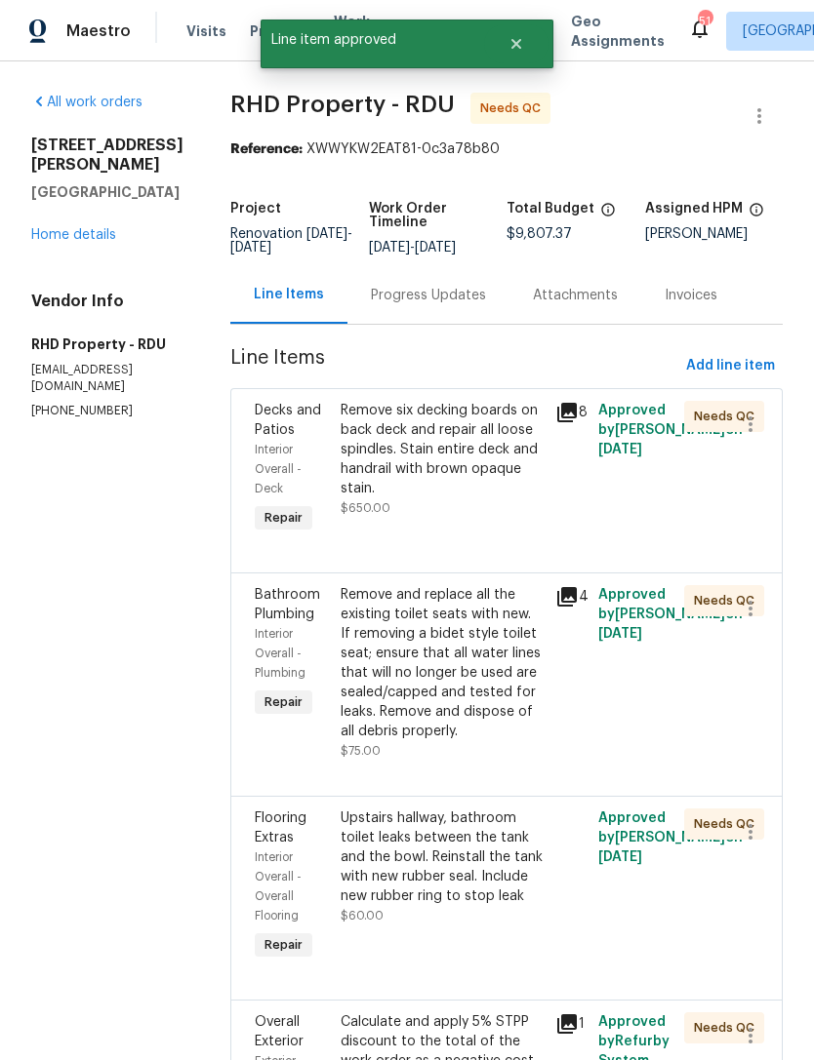
click at [534, 724] on div "Remove and replace all the existing toilet seats with new. If removing a bidet …" at bounding box center [441, 663] width 203 height 156
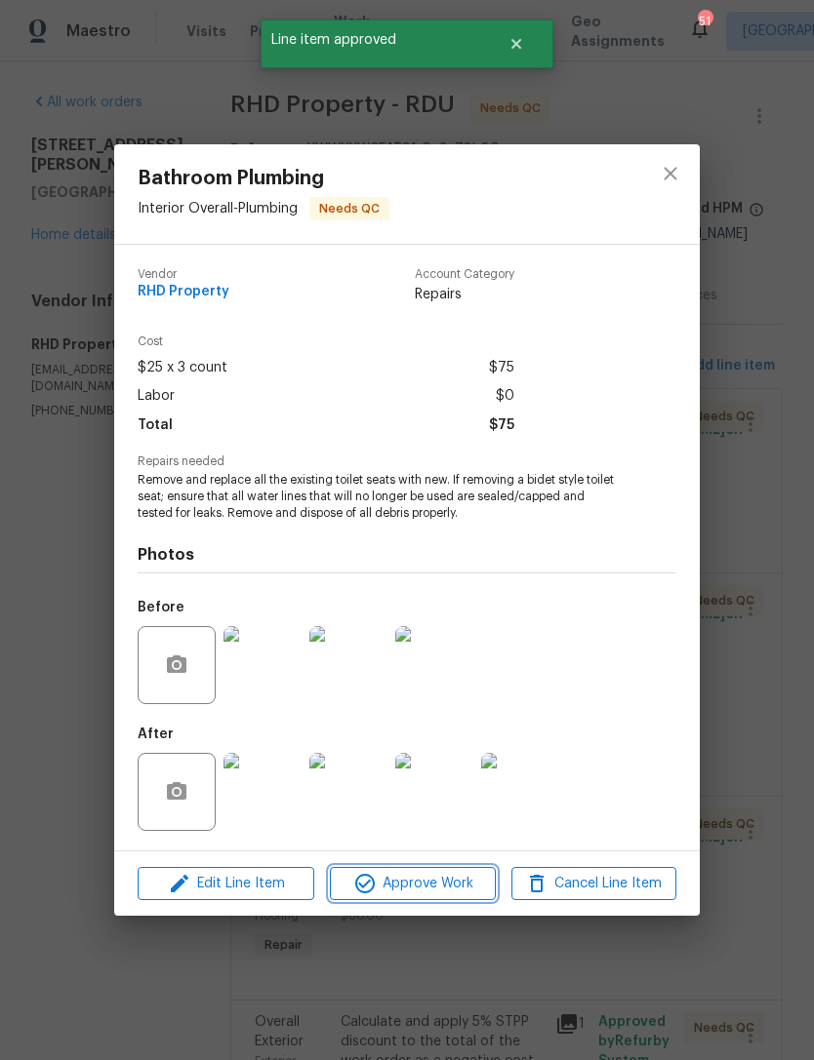
click at [447, 879] on span "Approve Work" at bounding box center [412, 884] width 153 height 24
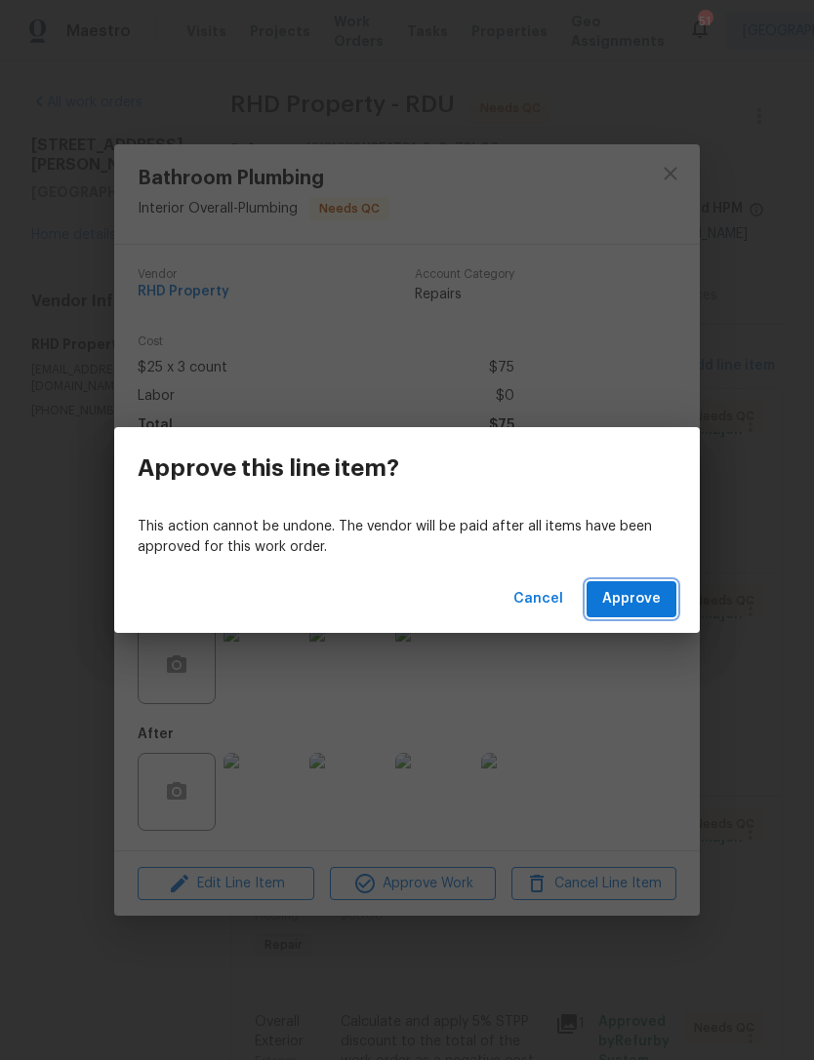
click at [640, 615] on button "Approve" at bounding box center [631, 599] width 90 height 36
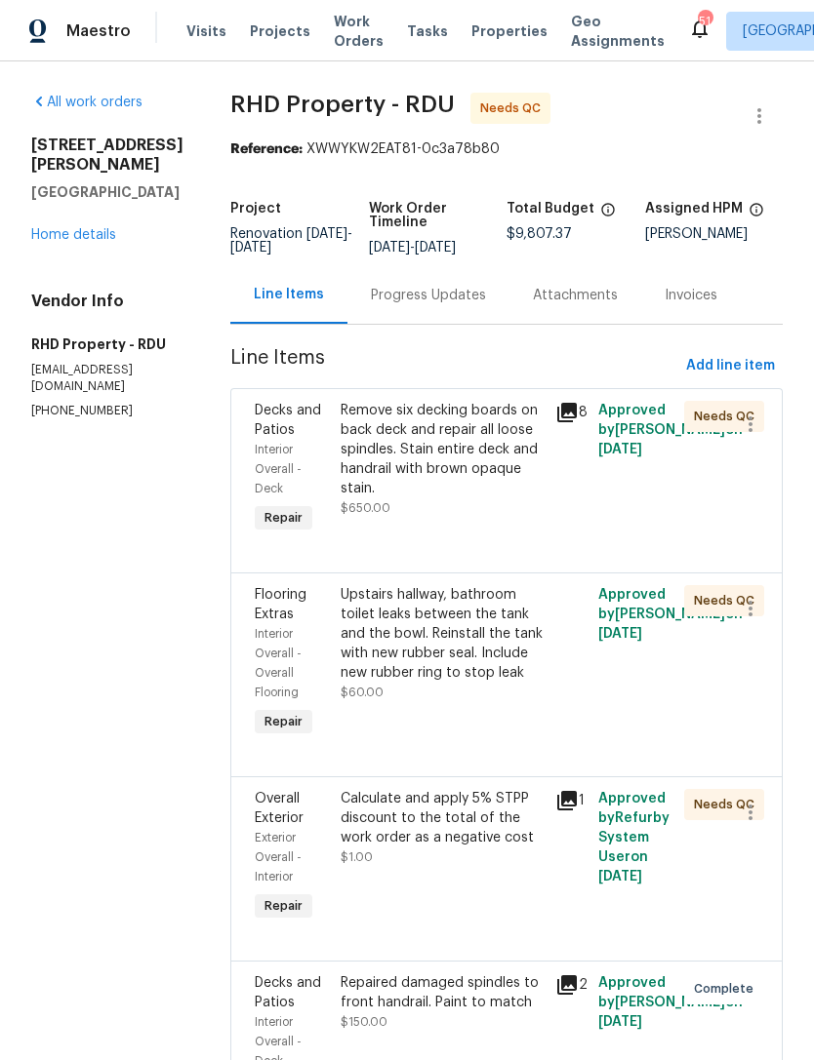
click at [523, 702] on div "Upstairs hallway, bathroom toilet leaks between the tank and the bowl. Reinstal…" at bounding box center [441, 643] width 203 height 117
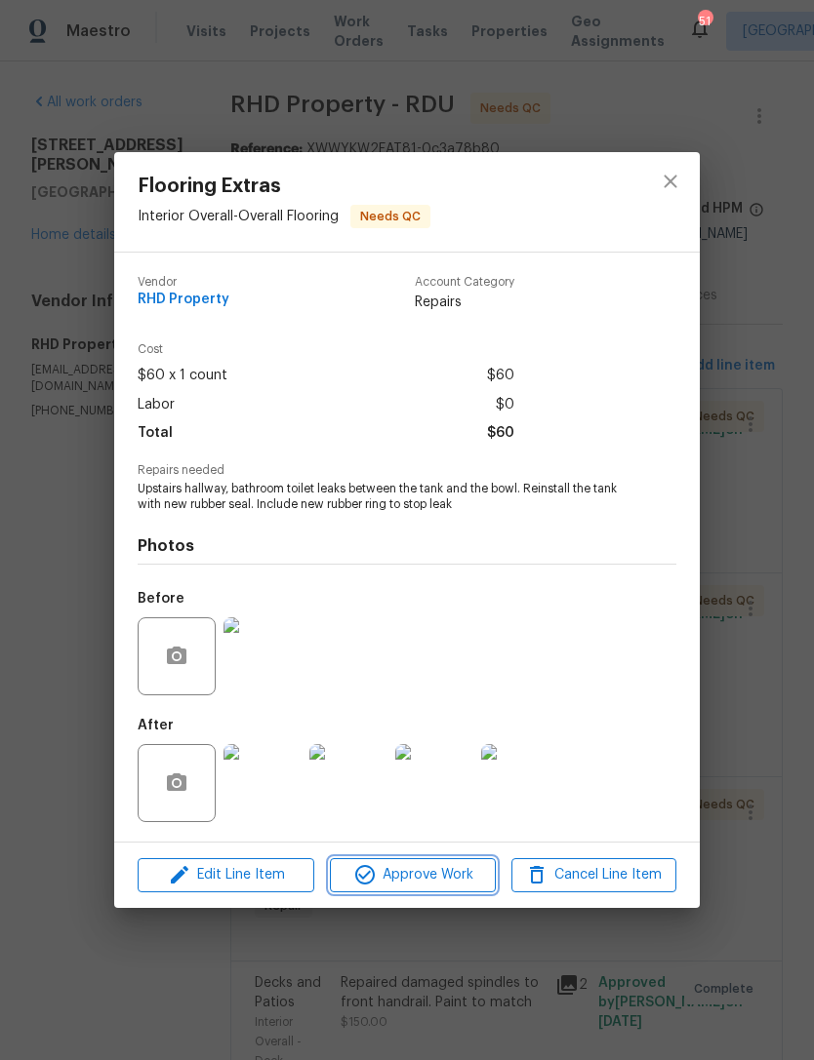
click at [455, 878] on span "Approve Work" at bounding box center [412, 875] width 153 height 24
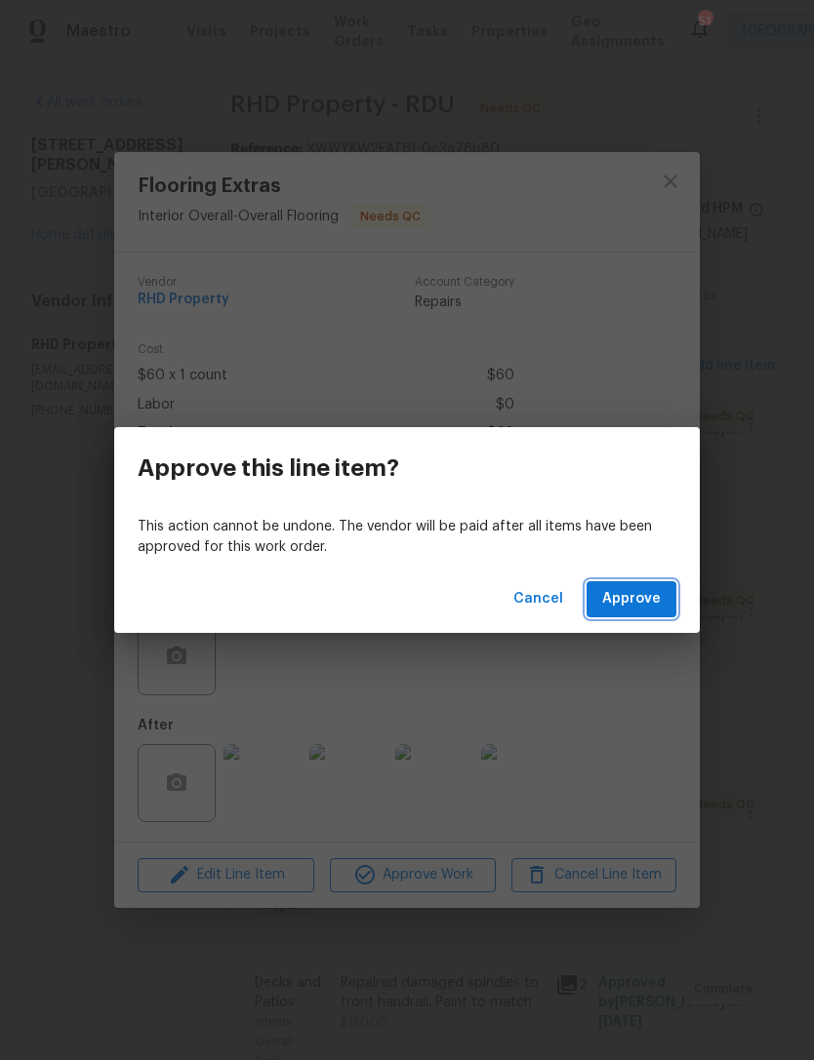
click at [636, 604] on span "Approve" at bounding box center [631, 599] width 59 height 24
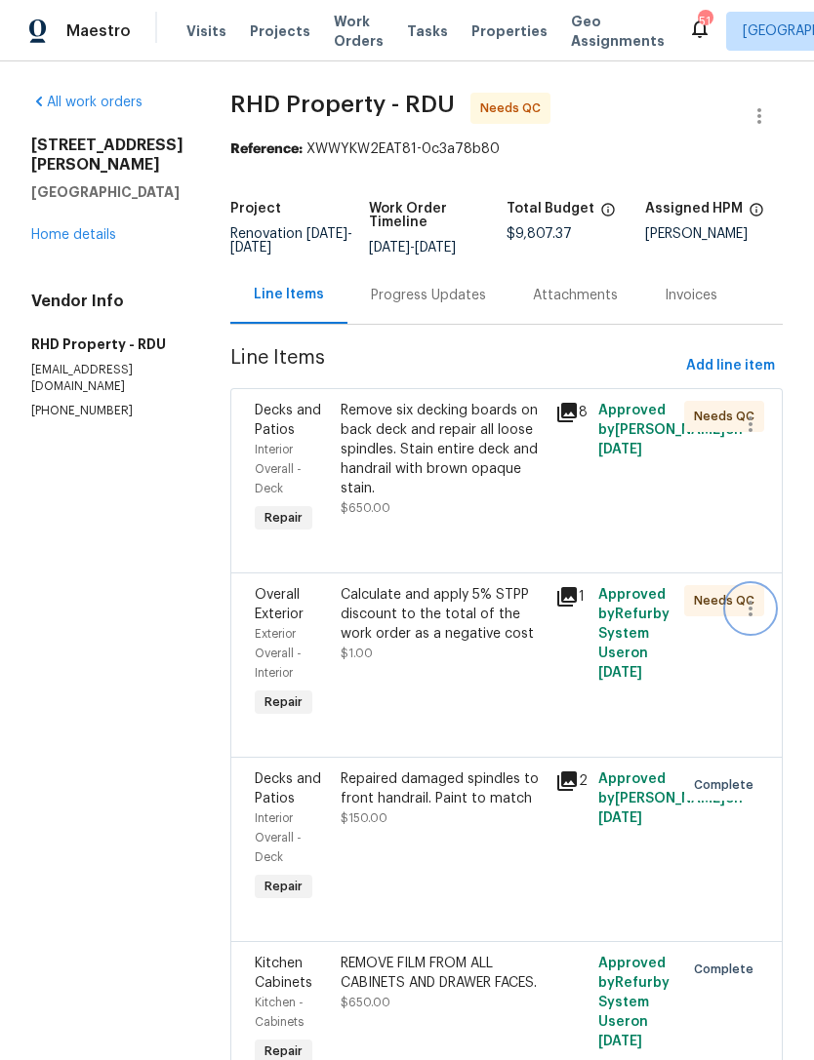
click at [752, 616] on icon "button" at bounding box center [750, 609] width 4 height 16
click at [765, 616] on li "Cancel" at bounding box center [759, 626] width 75 height 32
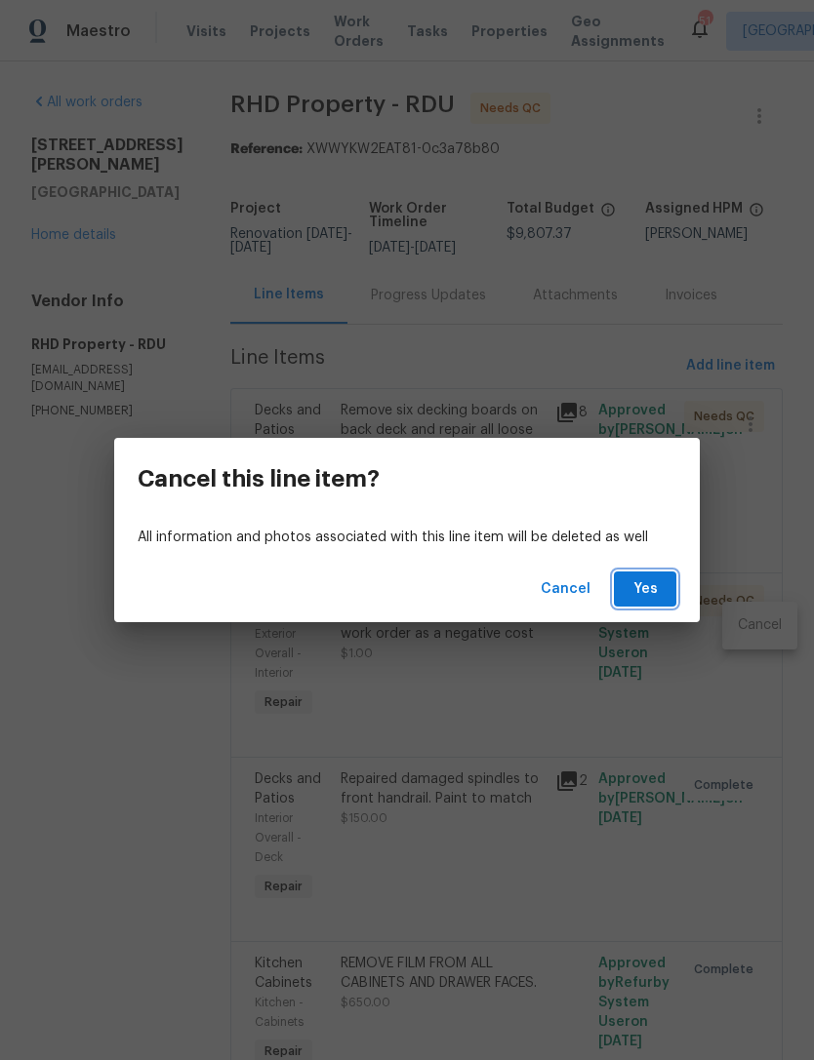
click at [644, 585] on span "Yes" at bounding box center [644, 589] width 31 height 24
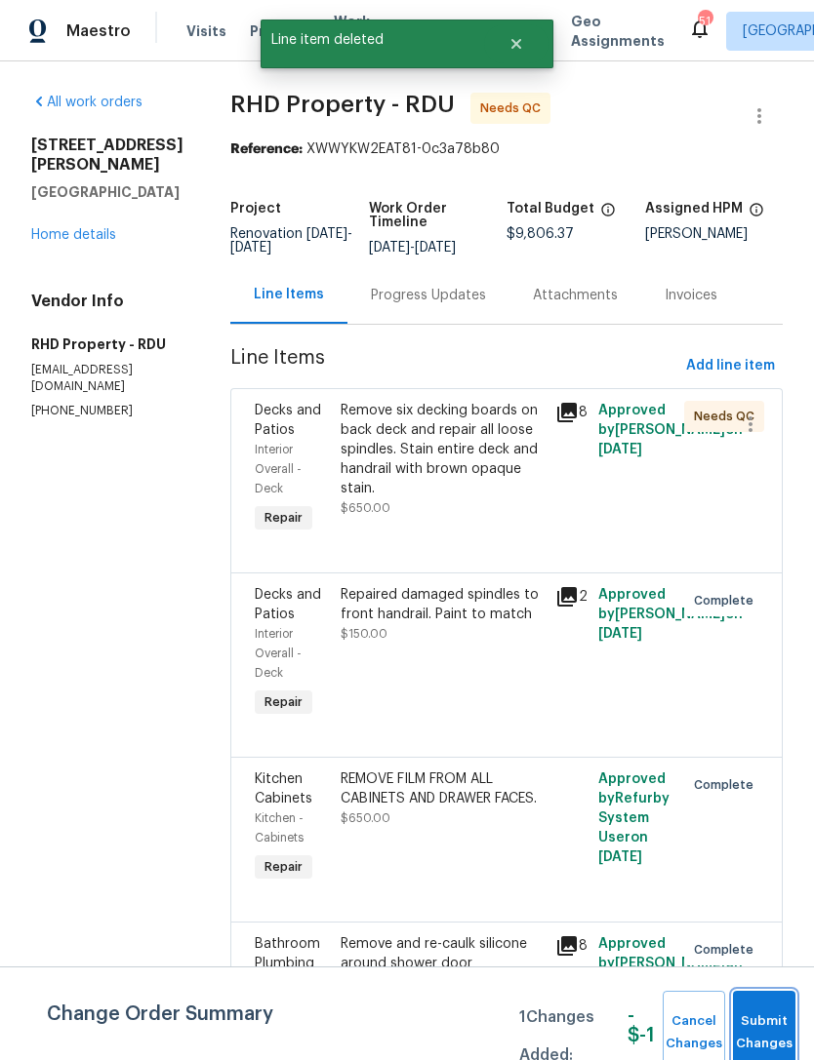
click at [762, 1022] on span "Submit Changes" at bounding box center [763, 1033] width 43 height 45
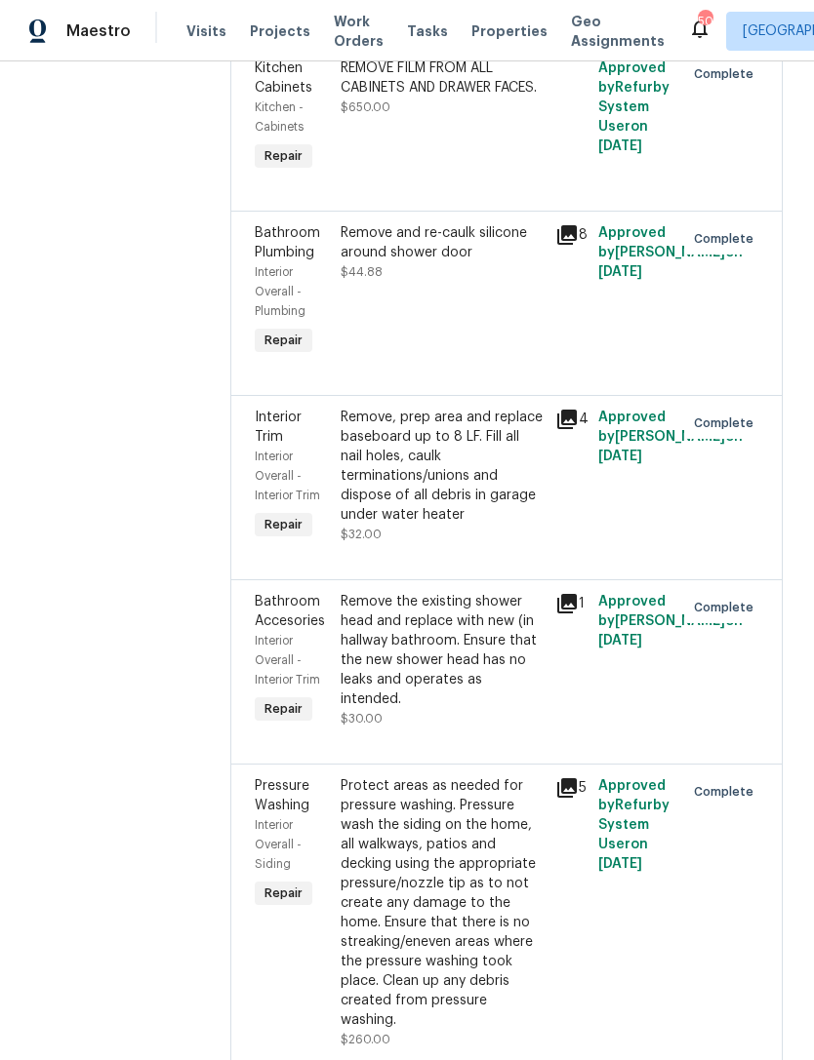
scroll to position [779, 0]
